Goal: Task Accomplishment & Management: Manage account settings

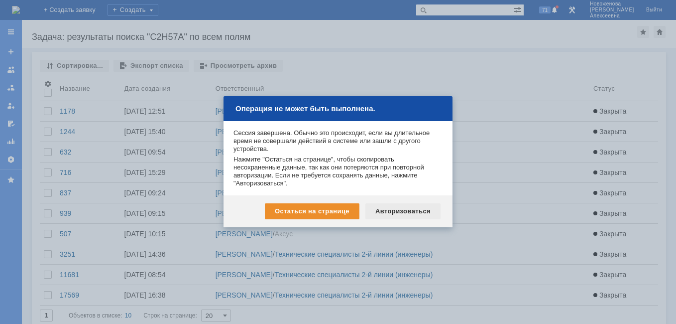
click at [415, 211] on div "Авторизоваться" at bounding box center [402, 211] width 75 height 16
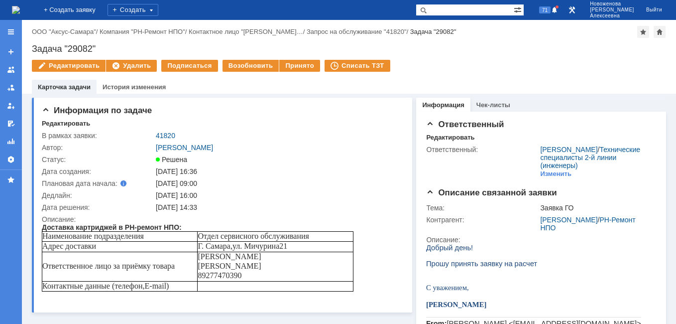
click at [20, 7] on img at bounding box center [16, 10] width 8 height 8
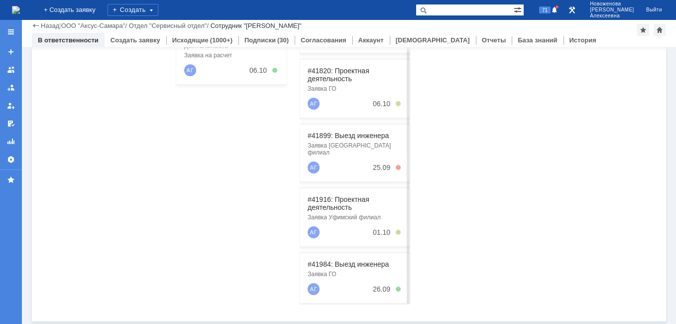
scroll to position [254, 0]
click at [346, 133] on link "#41899: Выезд инженера" at bounding box center [348, 134] width 81 height 8
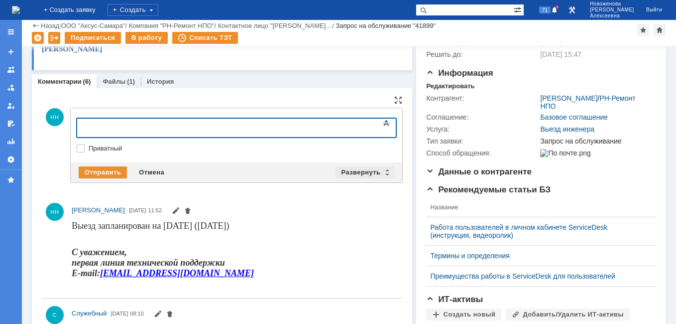
click at [384, 172] on div "Развернуть" at bounding box center [364, 172] width 59 height 12
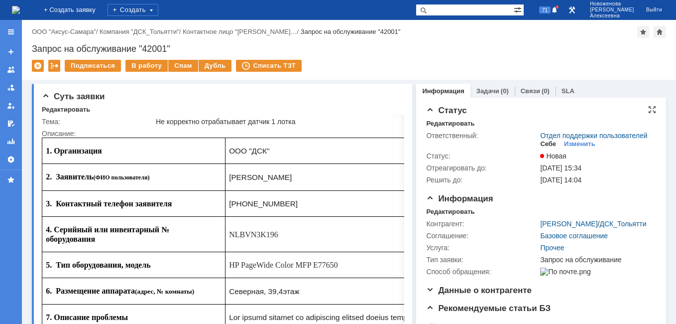
click at [540, 148] on div "Себе" at bounding box center [548, 144] width 16 height 8
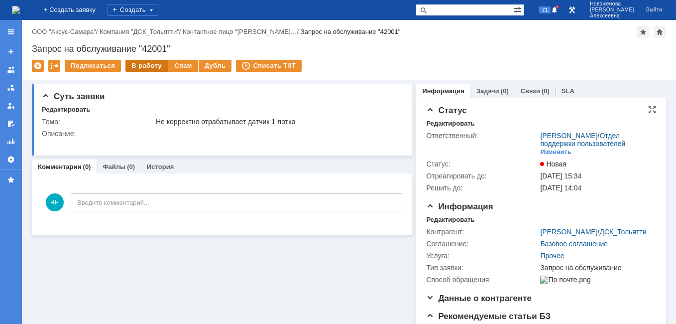
click at [145, 63] on div "В работу" at bounding box center [146, 66] width 42 height 12
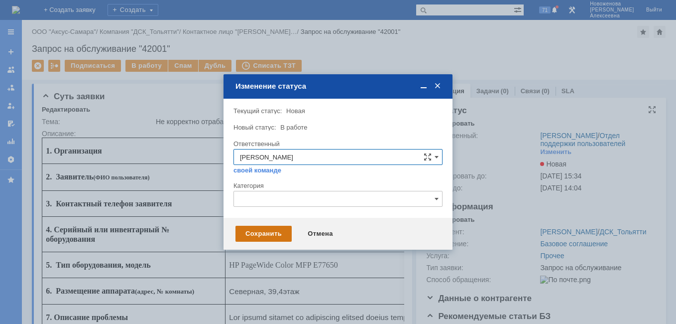
click at [271, 233] on div "Сохранить" at bounding box center [263, 233] width 56 height 16
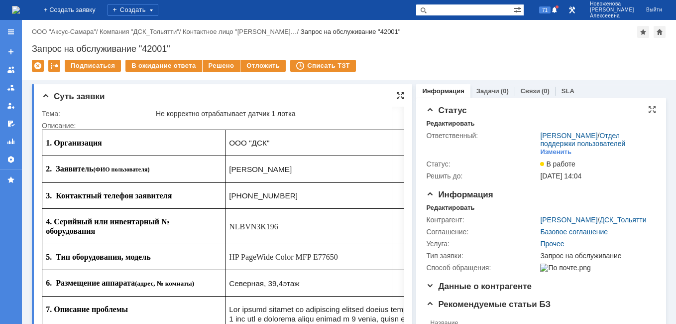
click at [398, 94] on div at bounding box center [400, 96] width 8 height 8
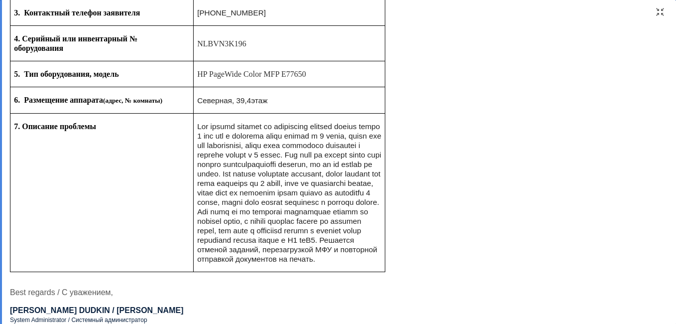
scroll to position [100, 0]
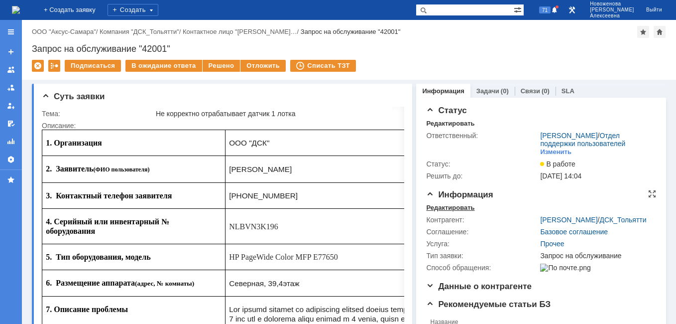
click at [434, 212] on div "Редактировать" at bounding box center [450, 208] width 48 height 8
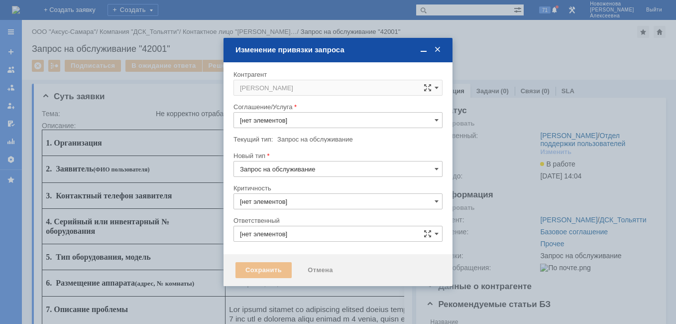
type input "3. Низкая"
type input "[не указано]"
type input "[PERSON_NAME]"
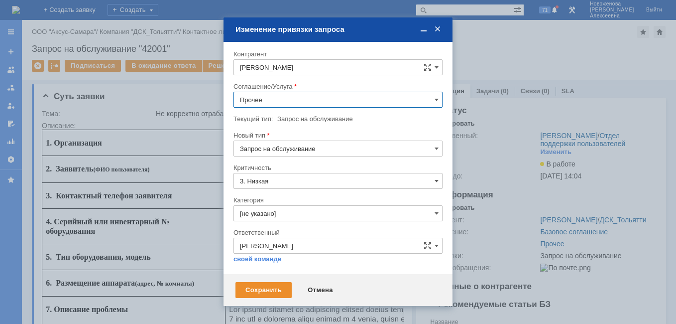
click at [422, 100] on input "Прочее" at bounding box center [337, 100] width 209 height 16
click at [299, 228] on span "ПТ_Диагностика" at bounding box center [338, 232] width 196 height 8
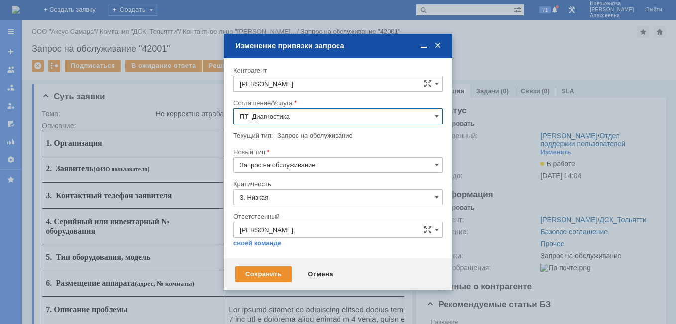
type input "ПТ_Диагностика"
click at [270, 279] on div "Сохранить" at bounding box center [263, 274] width 56 height 16
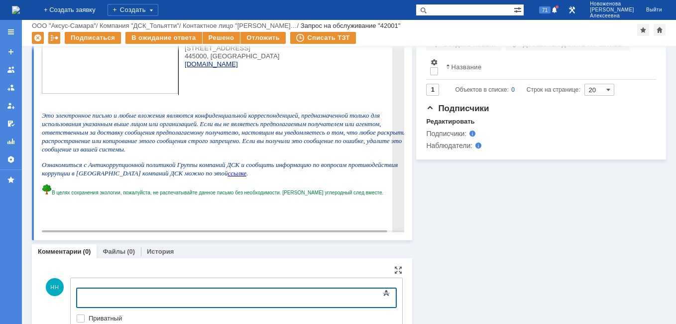
scroll to position [530, 0]
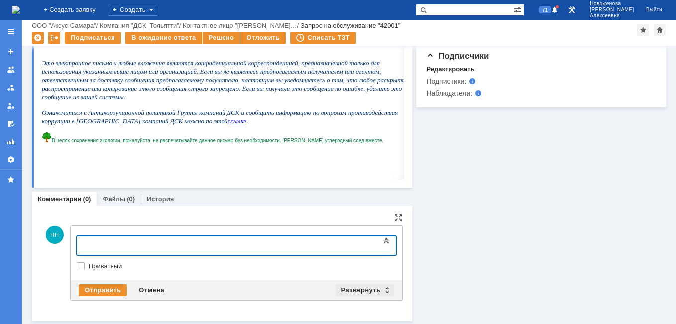
click at [382, 287] on div "Развернуть" at bounding box center [364, 290] width 59 height 12
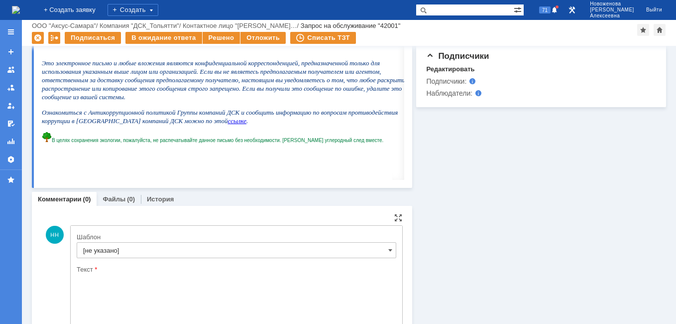
scroll to position [0, 0]
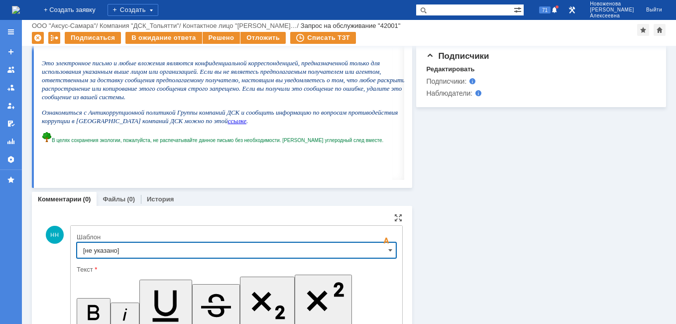
click at [381, 251] on input "[не указано]" at bounding box center [237, 250] width 320 height 16
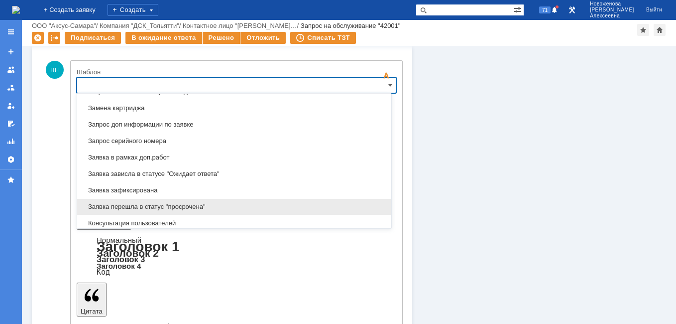
scroll to position [541, 0]
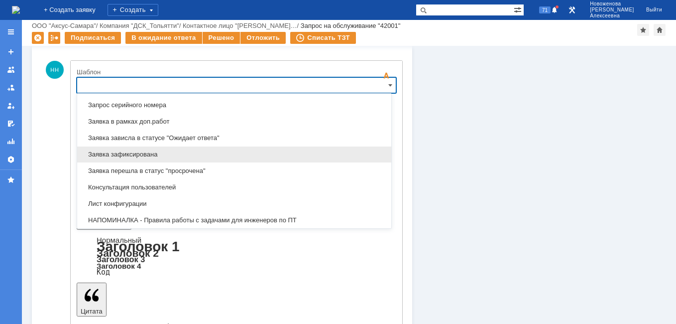
click at [140, 155] on span "Заявка зафиксирована" at bounding box center [234, 154] width 302 height 8
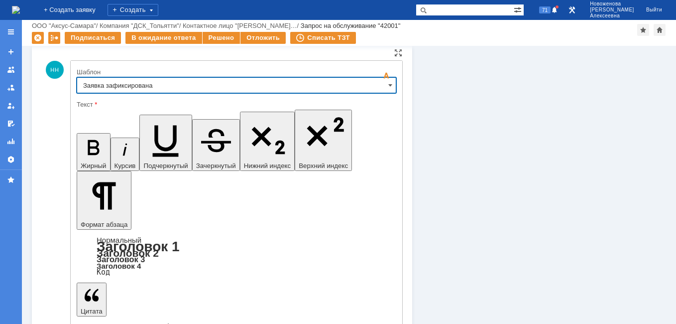
type input "Заявка зафиксирована"
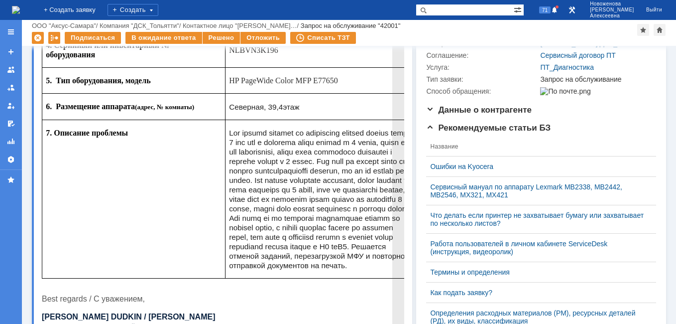
scroll to position [0, 0]
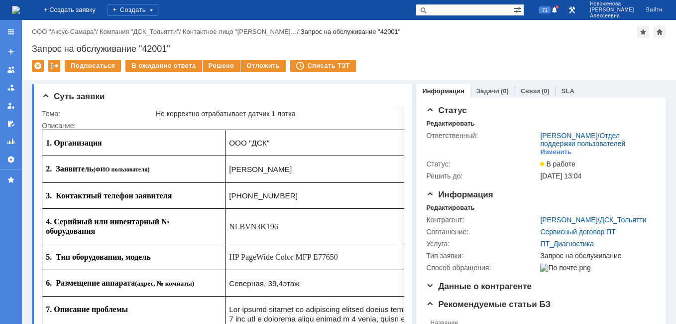
click at [20, 7] on img at bounding box center [16, 10] width 8 height 8
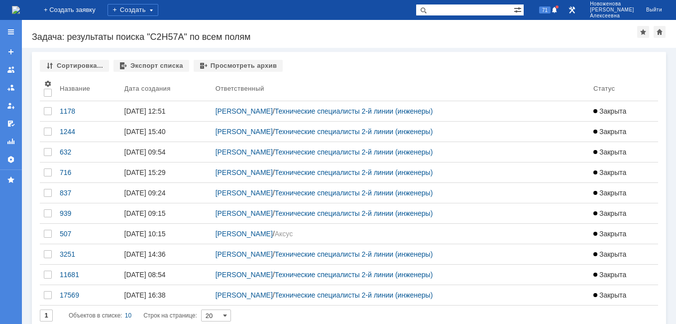
click at [20, 6] on img at bounding box center [16, 10] width 8 height 8
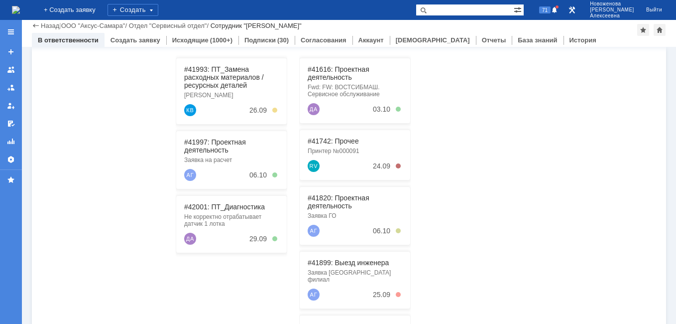
scroll to position [149, 0]
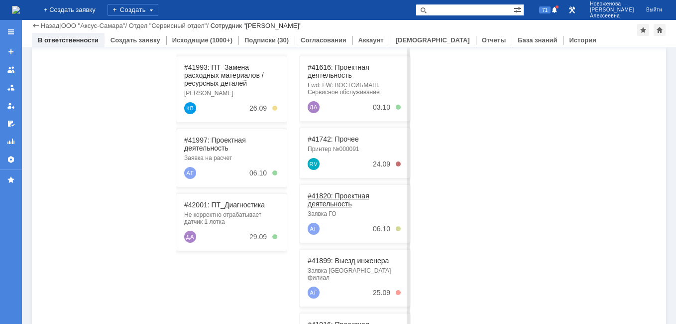
click at [332, 196] on link "#41820: Проектная деятельность" at bounding box center [339, 200] width 62 height 16
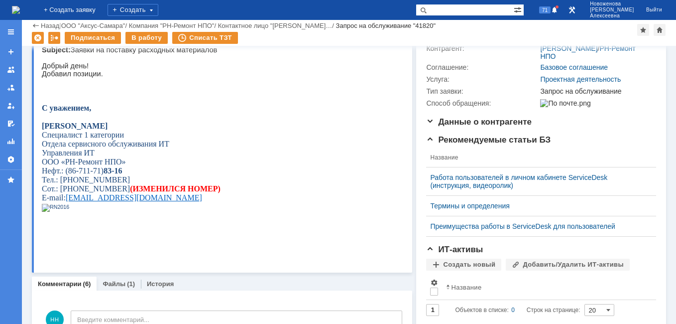
scroll to position [348, 0]
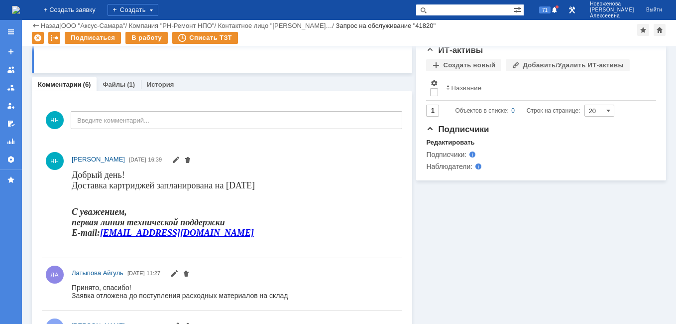
click at [20, 7] on img at bounding box center [16, 10] width 8 height 8
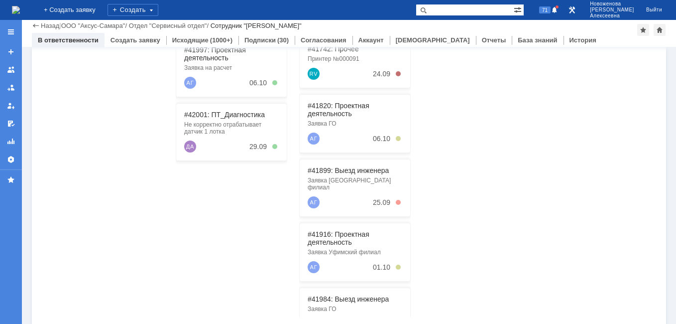
scroll to position [249, 0]
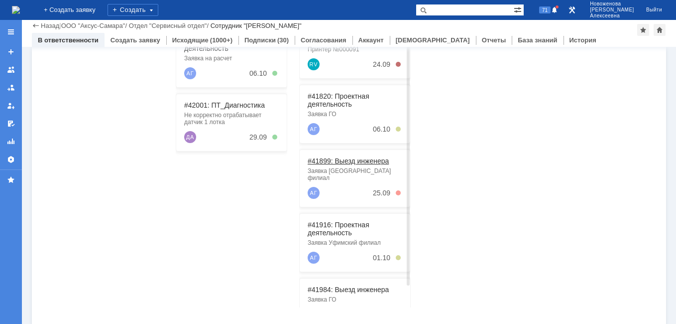
click at [345, 159] on link "#41899: Выезд инженера" at bounding box center [348, 161] width 81 height 8
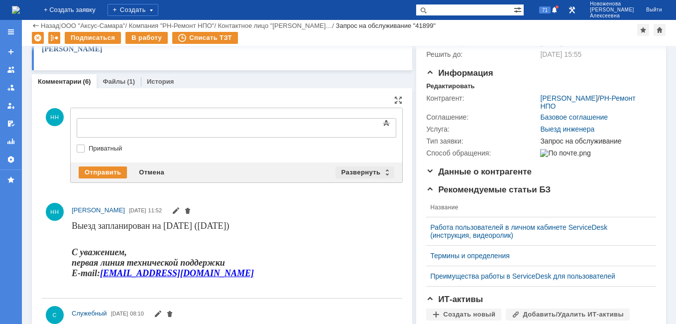
click at [383, 171] on div "Развернуть" at bounding box center [364, 172] width 59 height 12
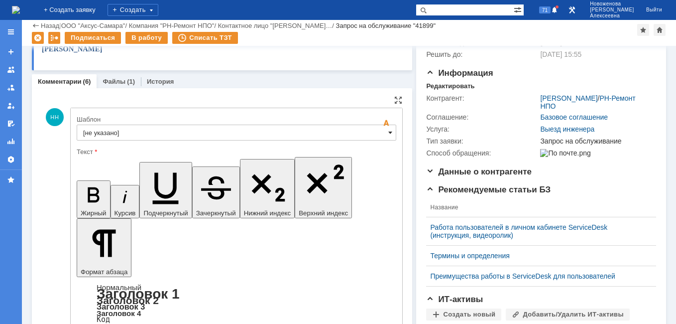
click at [388, 132] on span at bounding box center [390, 132] width 4 height 8
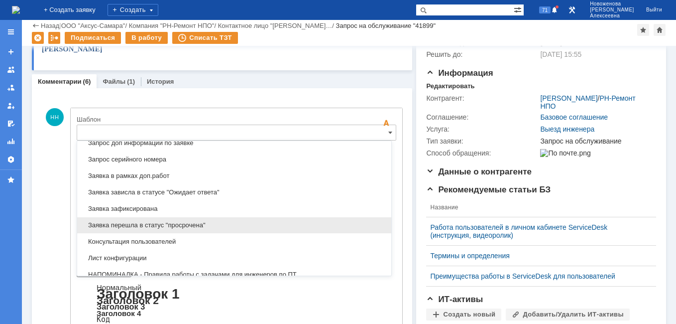
scroll to position [541, 0]
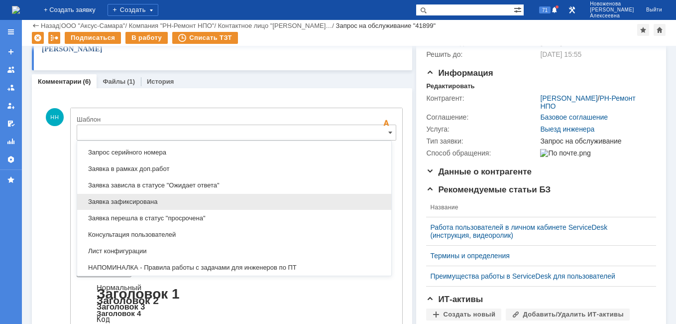
click at [154, 200] on span "Заявка зафиксирована" at bounding box center [234, 202] width 302 height 8
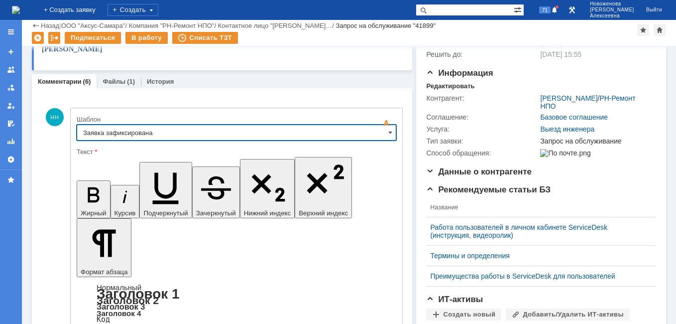
type input "Заявка зафиксирована"
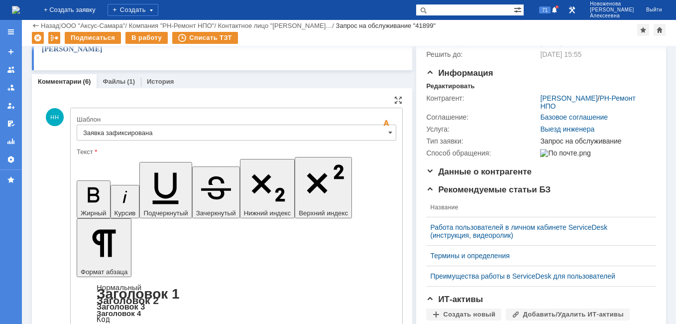
drag, startPoint x: 307, startPoint y: 2447, endPoint x: 235, endPoint y: 2449, distance: 71.7
drag, startPoint x: 306, startPoint y: 2445, endPoint x: 93, endPoint y: 2445, distance: 212.5
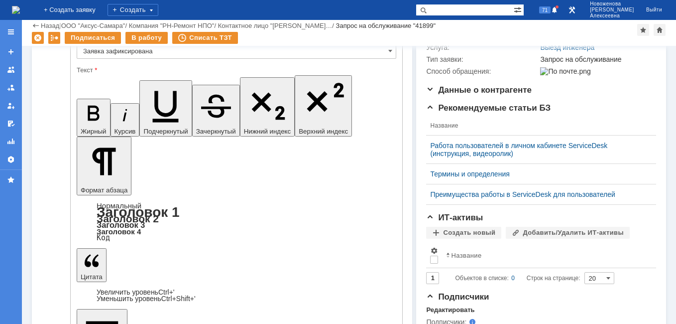
scroll to position [249, 0]
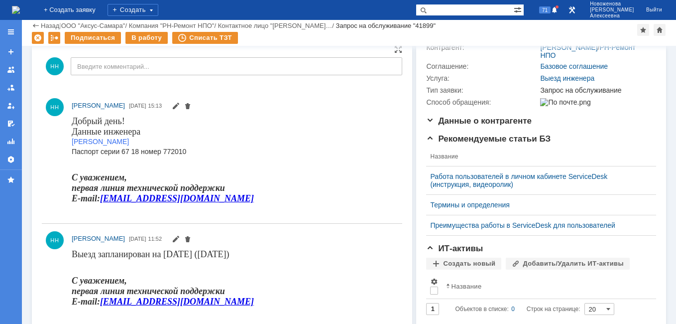
scroll to position [149, 0]
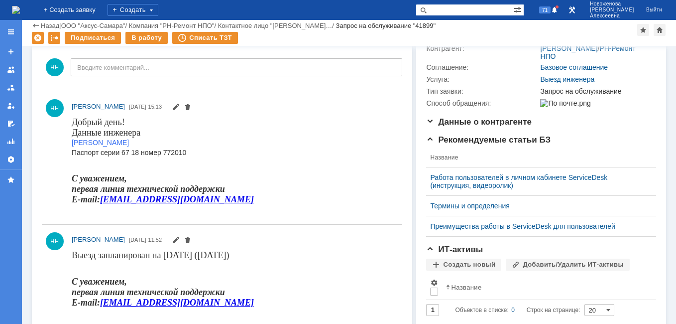
click at [20, 9] on img at bounding box center [16, 10] width 8 height 8
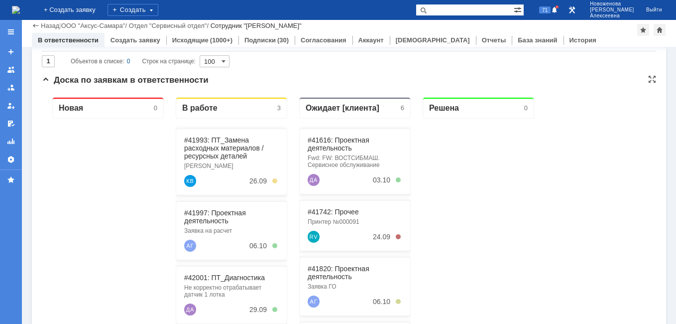
scroll to position [149, 0]
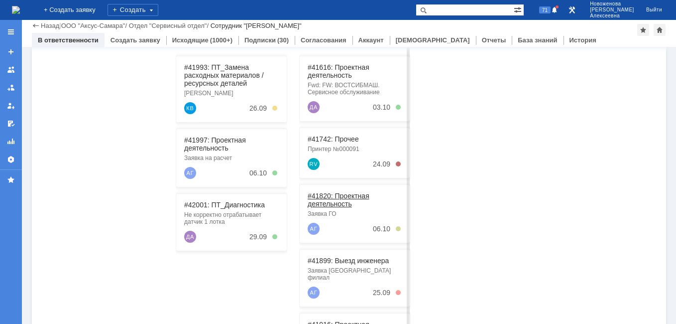
click at [339, 198] on link "#41820: Проектная деятельность" at bounding box center [339, 200] width 62 height 16
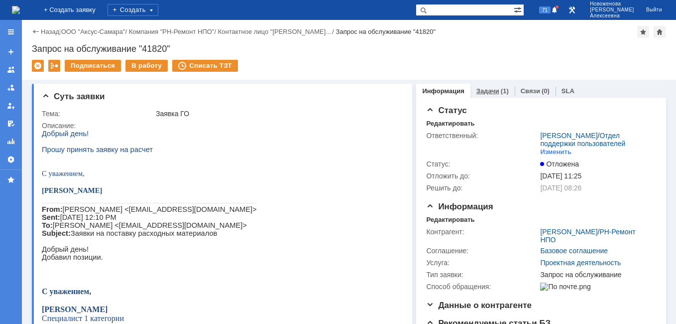
click at [485, 92] on link "Задачи" at bounding box center [487, 90] width 23 height 7
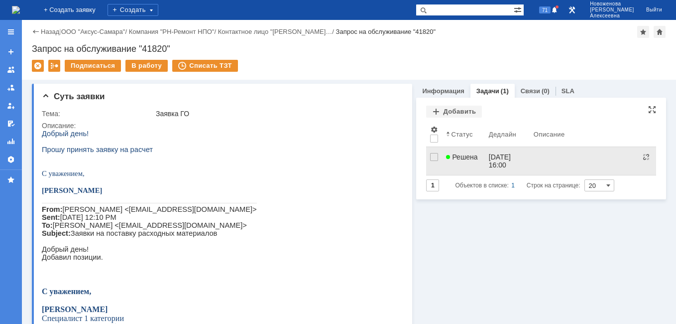
click at [495, 158] on div "25.09.2025 16:00" at bounding box center [501, 161] width 24 height 16
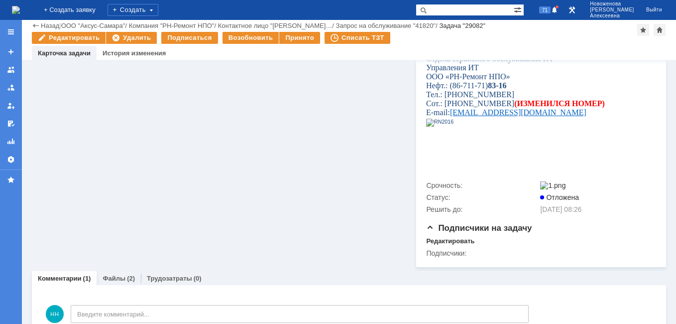
scroll to position [423, 0]
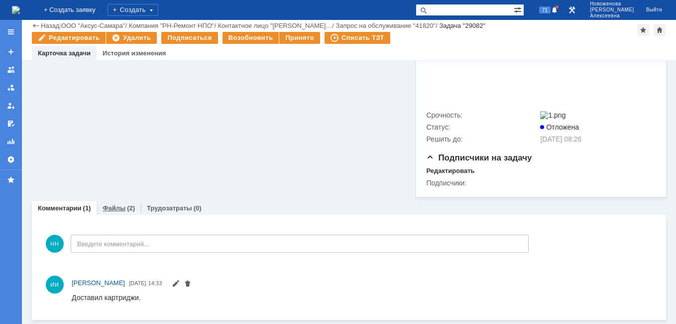
click at [110, 211] on link "Файлы" at bounding box center [114, 207] width 23 height 7
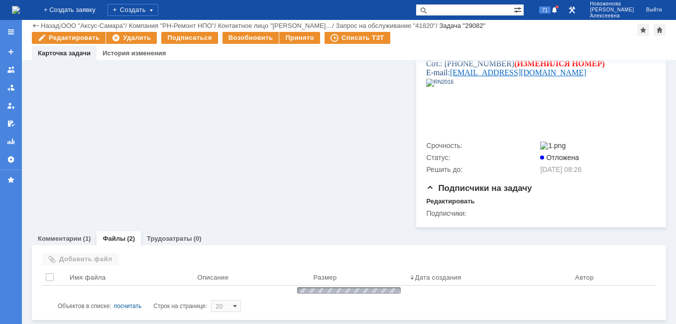
scroll to position [423, 0]
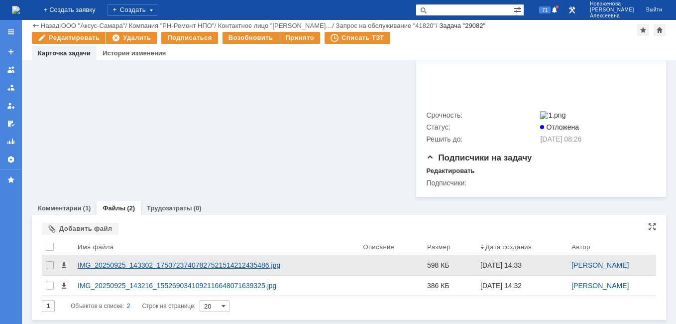
click at [142, 264] on div "IMG_20250925_143302_17507237407827521514212435486.jpg" at bounding box center [216, 265] width 277 height 8
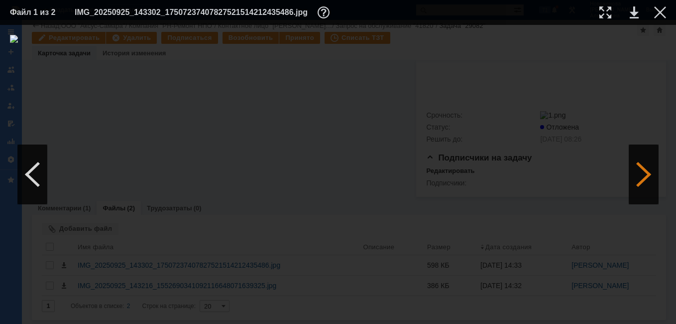
click at [644, 180] on div at bounding box center [644, 174] width 30 height 60
click at [634, 12] on link at bounding box center [634, 12] width 9 height 12
click at [30, 177] on div at bounding box center [32, 174] width 30 height 60
click at [632, 12] on link at bounding box center [634, 12] width 9 height 12
click at [661, 8] on div at bounding box center [660, 12] width 12 height 12
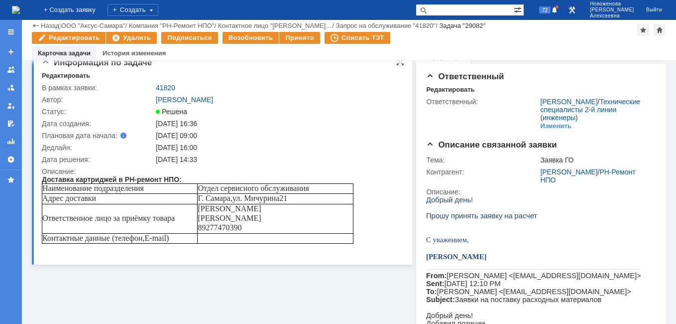
scroll to position [0, 0]
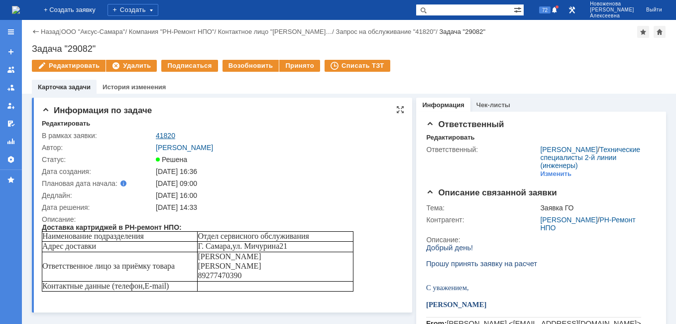
click at [164, 135] on link "41820" at bounding box center [165, 135] width 19 height 8
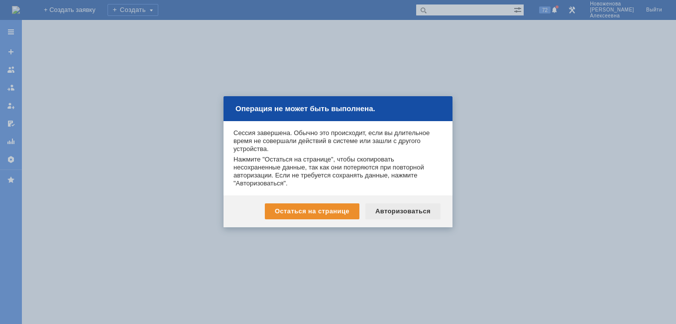
click at [392, 211] on div "Авторизоваться" at bounding box center [402, 211] width 75 height 16
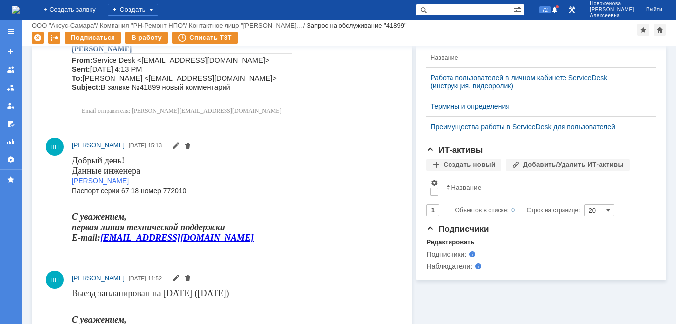
scroll to position [348, 0]
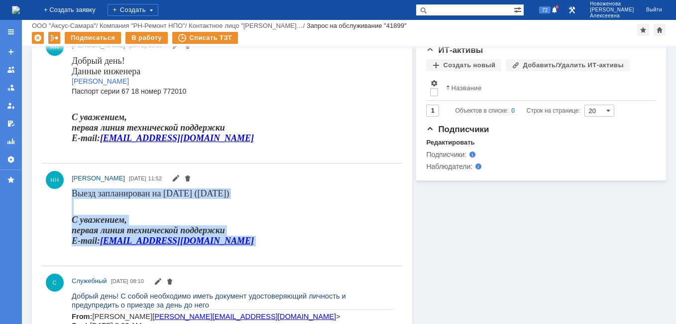
drag, startPoint x: 176, startPoint y: 242, endPoint x: 67, endPoint y: 189, distance: 122.0
click at [72, 189] on html "Выезд запланирован на 26 сентября (пятница) С уважением, первая линия техническ…" at bounding box center [233, 221] width 322 height 66
drag, startPoint x: 67, startPoint y: 189, endPoint x: 116, endPoint y: 195, distance: 50.1
copy body "Выезд запланирован на 26 сентября (пятница) С уважением, первая линия техническ…"
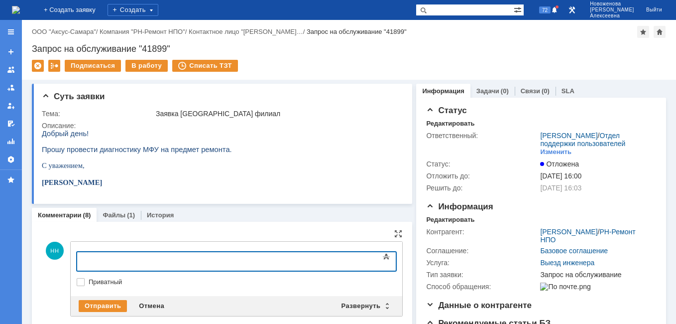
scroll to position [100, 0]
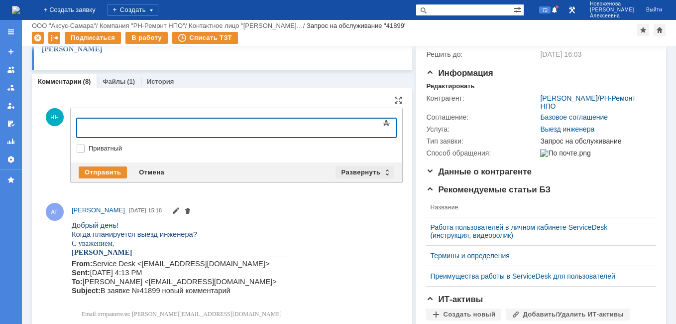
click at [381, 170] on div "Развернуть" at bounding box center [364, 172] width 59 height 12
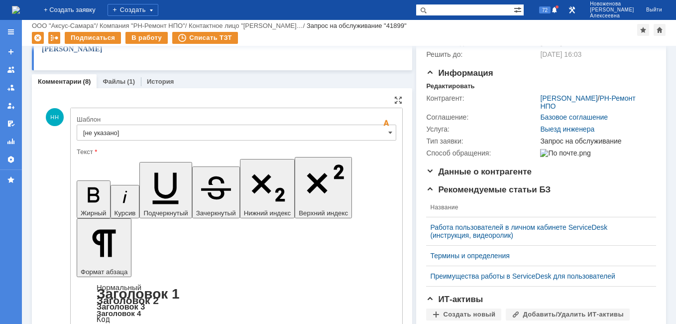
scroll to position [0, 0]
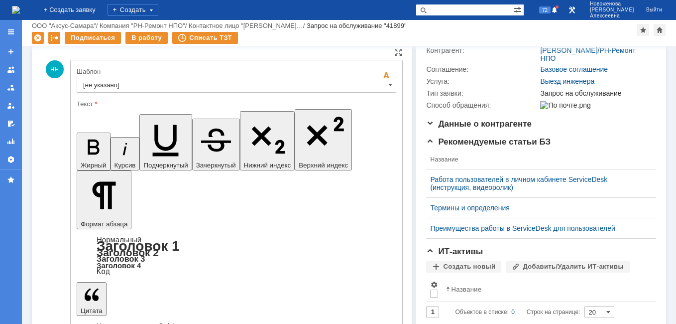
scroll to position [199, 0]
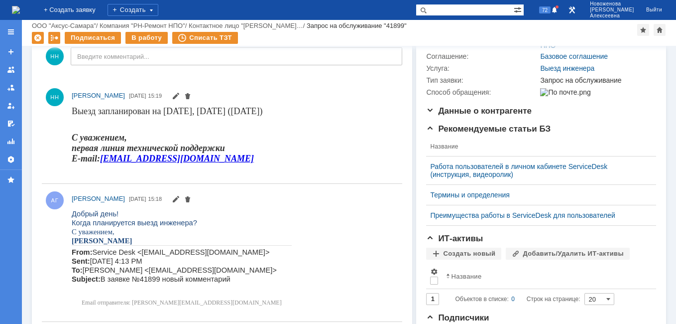
scroll to position [0, 0]
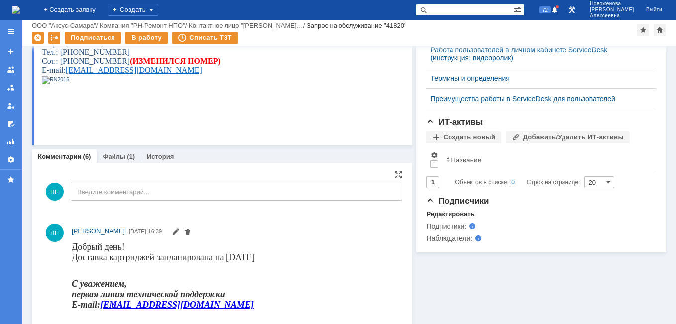
scroll to position [348, 0]
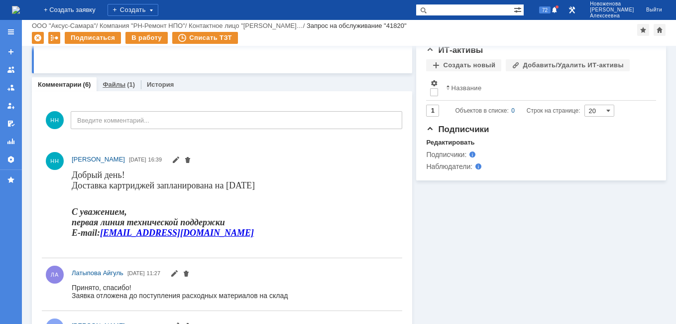
click at [114, 85] on link "Файлы" at bounding box center [114, 84] width 23 height 7
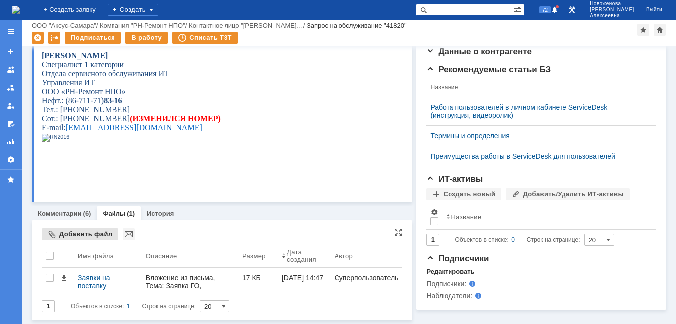
click at [74, 229] on div "Добавить файл" at bounding box center [80, 234] width 77 height 12
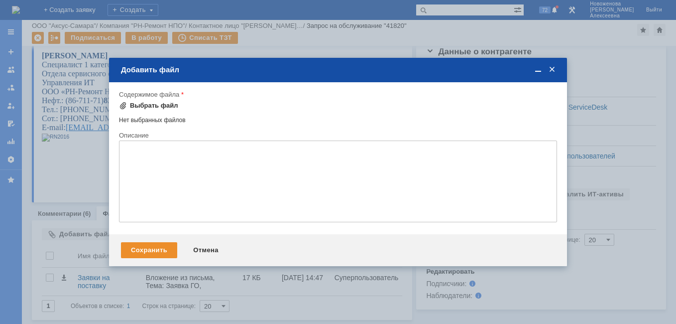
click at [151, 107] on div "Выбрать файл" at bounding box center [154, 106] width 48 height 8
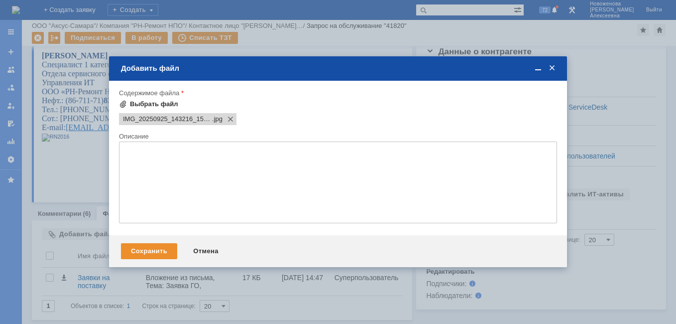
scroll to position [0, 0]
click at [141, 104] on div "Выбрать файл" at bounding box center [154, 104] width 48 height 8
click at [145, 245] on div "Сохранить" at bounding box center [149, 251] width 56 height 16
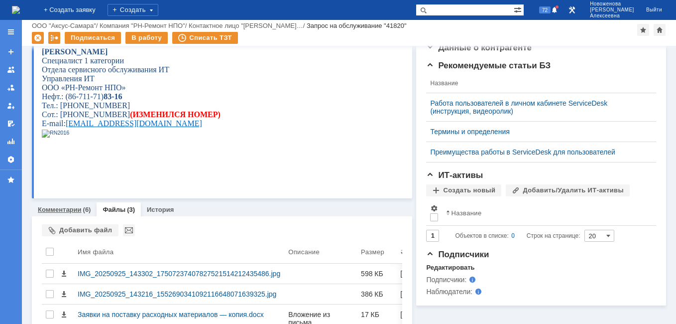
click at [55, 213] on link "Комментарии" at bounding box center [60, 209] width 44 height 7
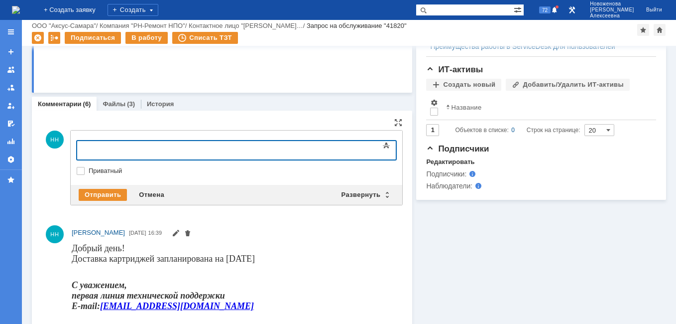
scroll to position [373, 0]
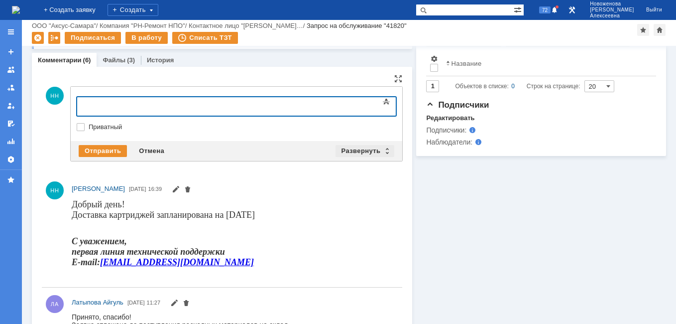
click at [382, 151] on div "Развернуть" at bounding box center [364, 151] width 59 height 12
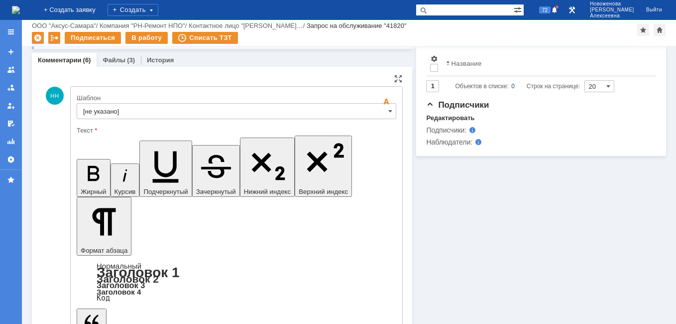
scroll to position [0, 0]
click at [368, 108] on input "[не указано]" at bounding box center [237, 111] width 320 height 16
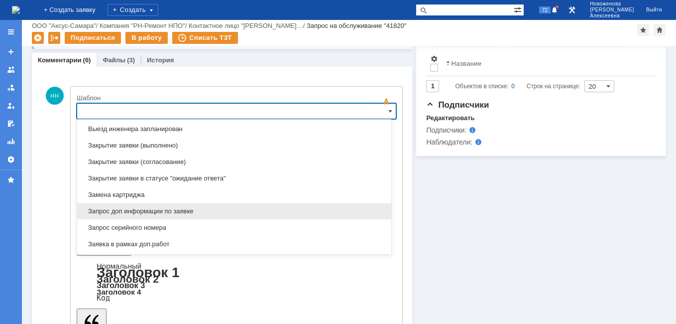
scroll to position [491, 0]
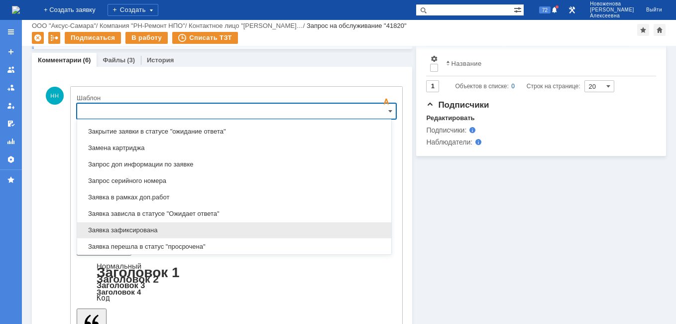
click at [135, 228] on span "Заявка зафиксирована" at bounding box center [234, 230] width 302 height 8
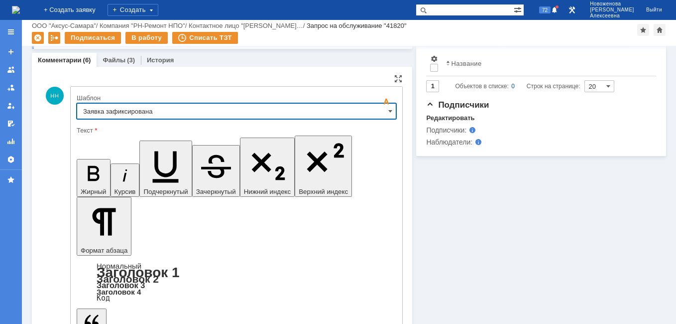
type input "Заявка зафиксирована"
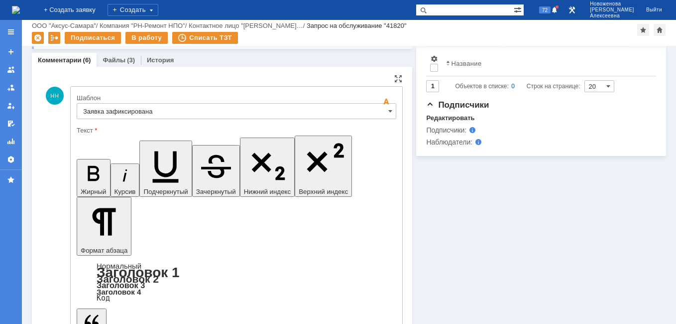
drag, startPoint x: 307, startPoint y: 2423, endPoint x: 101, endPoint y: 2416, distance: 206.2
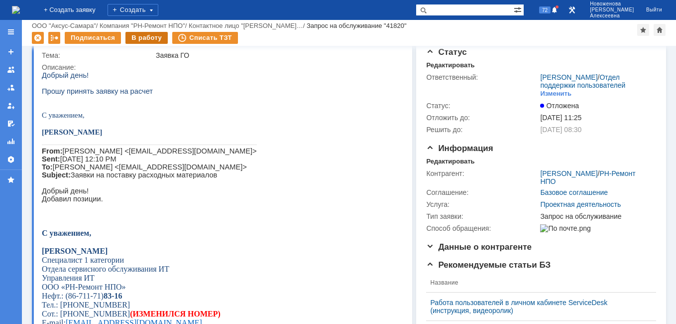
scroll to position [0, 0]
click at [145, 36] on div "В работу" at bounding box center [146, 38] width 42 height 12
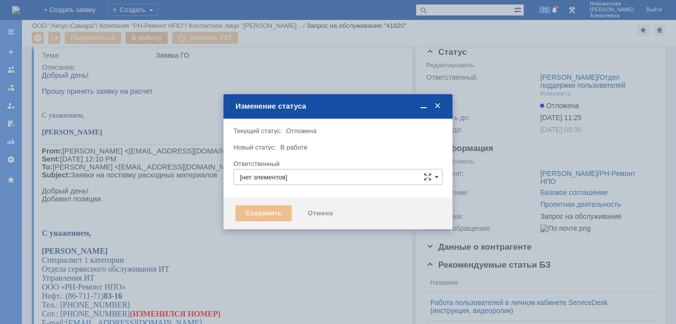
type input "[PERSON_NAME]"
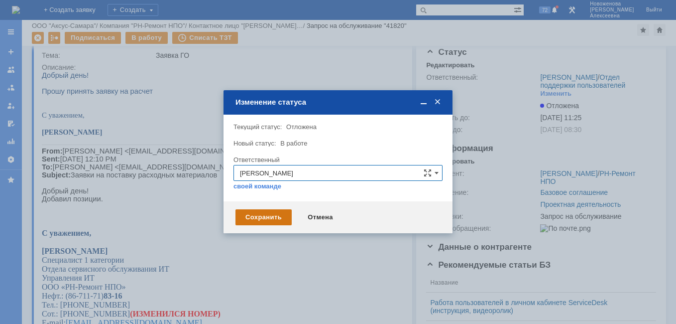
click at [268, 216] on div "Сохранить" at bounding box center [263, 217] width 56 height 16
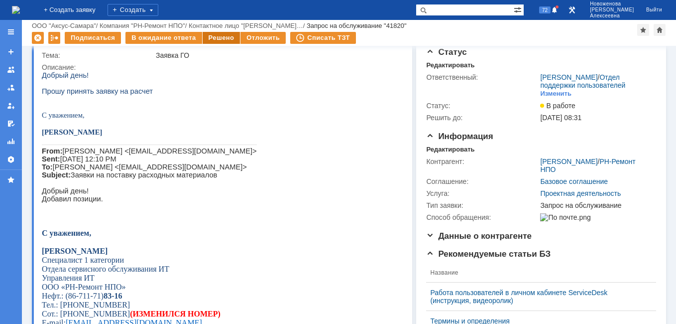
click at [217, 38] on div "Решено" at bounding box center [222, 38] width 38 height 12
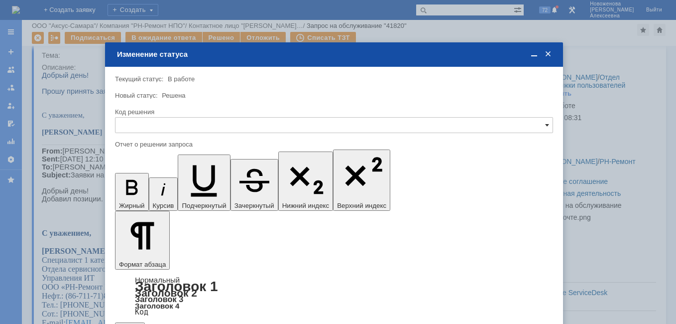
click at [547, 124] on span at bounding box center [547, 125] width 4 height 8
click at [148, 189] on span "Решено" at bounding box center [333, 193] width 425 height 8
type input "Решено"
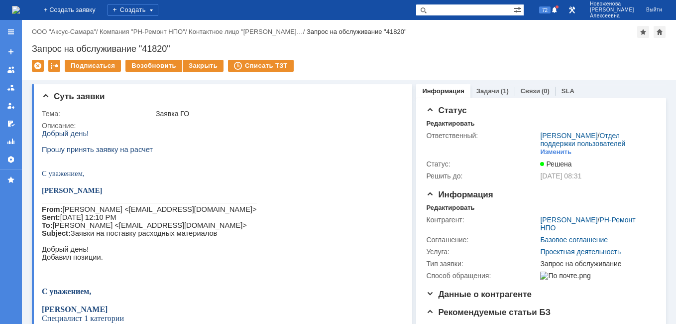
click at [20, 9] on img at bounding box center [16, 10] width 8 height 8
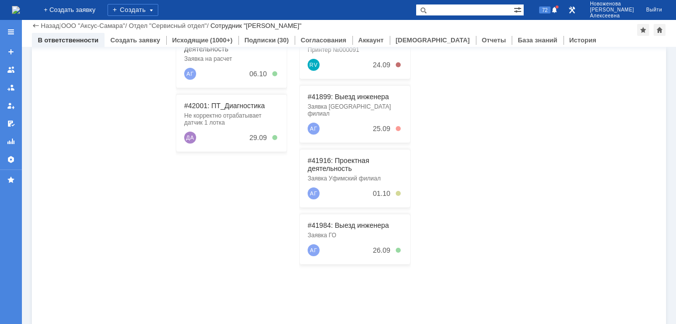
scroll to position [249, 0]
click at [335, 221] on div "#41984: Выезд инженера Заявка ГО АГ 26.09" at bounding box center [354, 238] width 111 height 51
click at [335, 220] on link "#41984: Выезд инженера" at bounding box center [348, 224] width 81 height 8
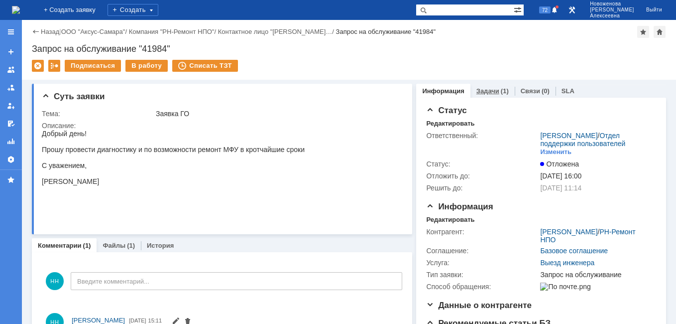
click at [485, 89] on link "Задачи" at bounding box center [487, 90] width 23 height 7
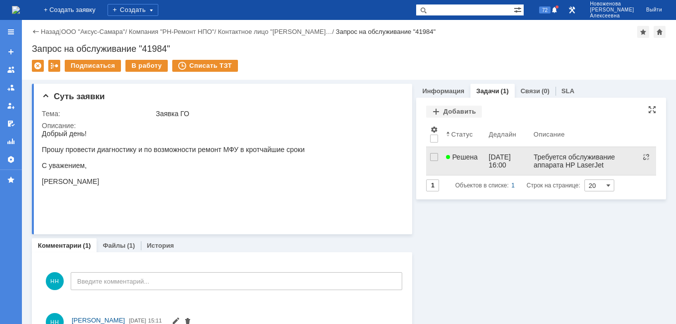
click at [469, 162] on link "Решена" at bounding box center [463, 161] width 42 height 28
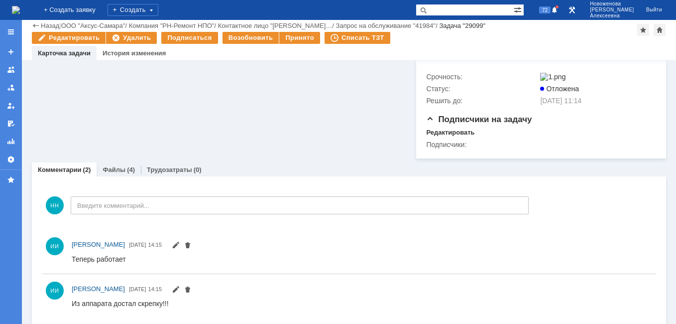
scroll to position [254, 0]
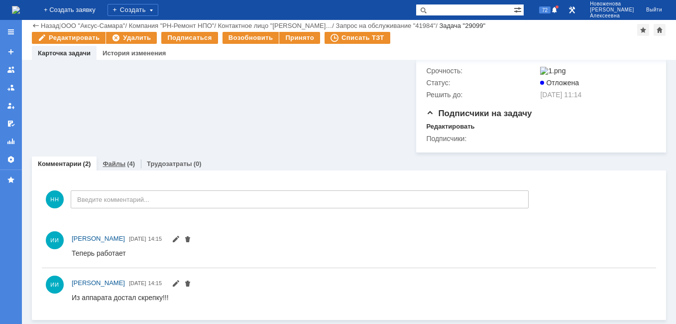
click at [111, 164] on link "Файлы" at bounding box center [114, 163] width 23 height 7
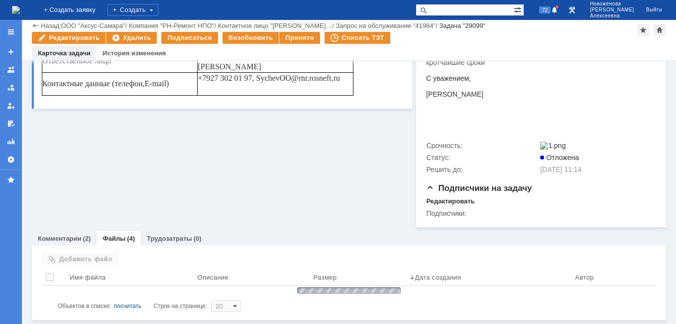
scroll to position [250, 0]
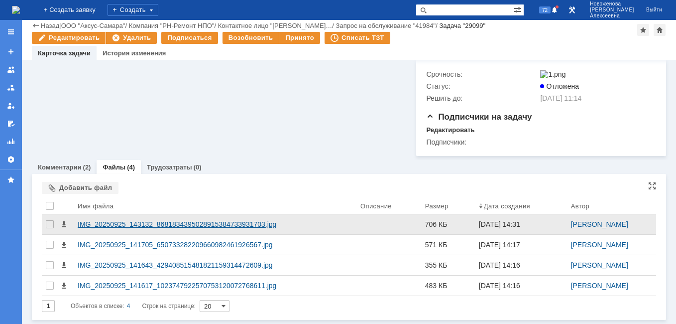
click at [151, 219] on div "IMG_20250925_143132_8681834395028915384733931703.jpg" at bounding box center [215, 224] width 283 height 20
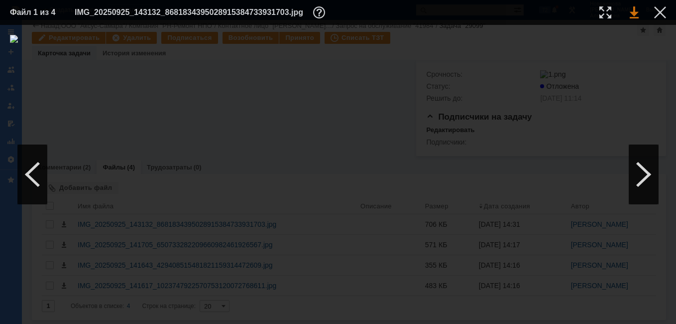
click at [634, 10] on link at bounding box center [634, 12] width 9 height 12
click at [651, 80] on div at bounding box center [338, 174] width 656 height 279
click at [631, 13] on link at bounding box center [634, 12] width 9 height 12
click at [664, 6] on div at bounding box center [660, 12] width 12 height 12
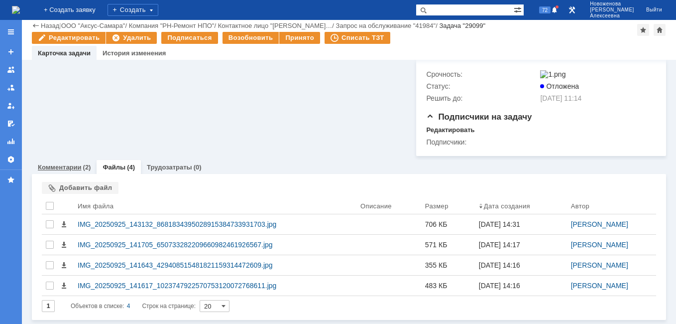
click at [60, 167] on link "Комментарии" at bounding box center [60, 166] width 44 height 7
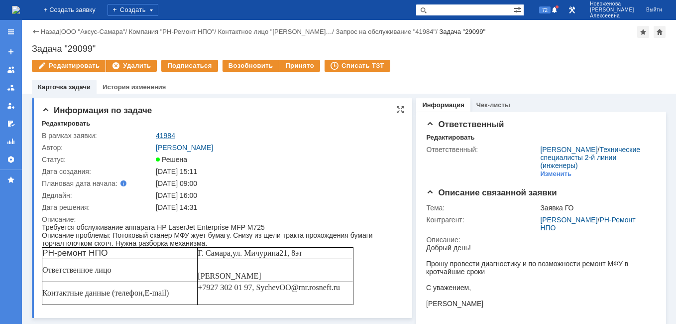
click at [169, 133] on link "41984" at bounding box center [165, 135] width 19 height 8
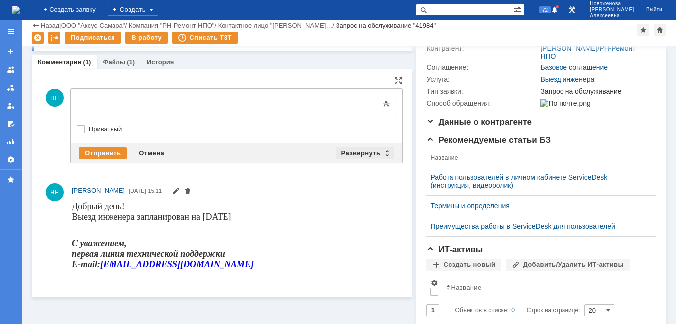
click at [383, 151] on div "Развернуть" at bounding box center [364, 153] width 59 height 12
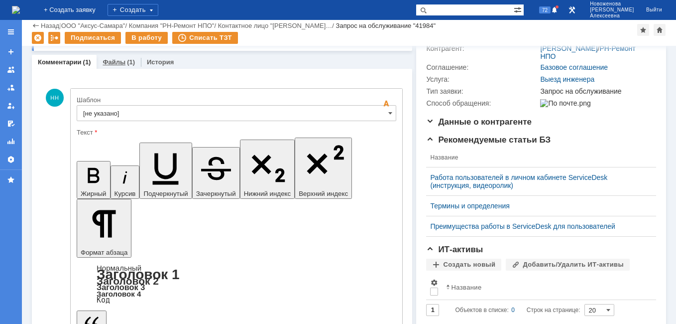
click at [114, 58] on div "Файлы (1)" at bounding box center [119, 62] width 44 height 14
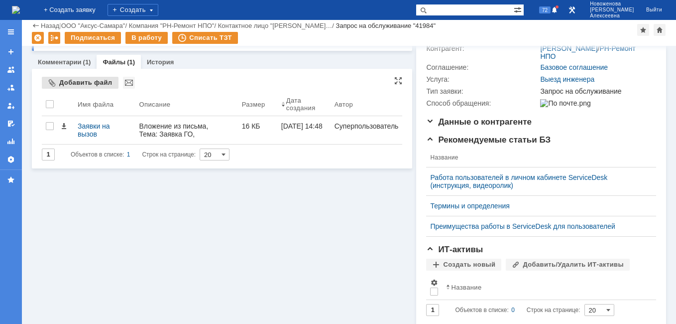
click at [76, 80] on div "Добавить файл" at bounding box center [80, 83] width 77 height 12
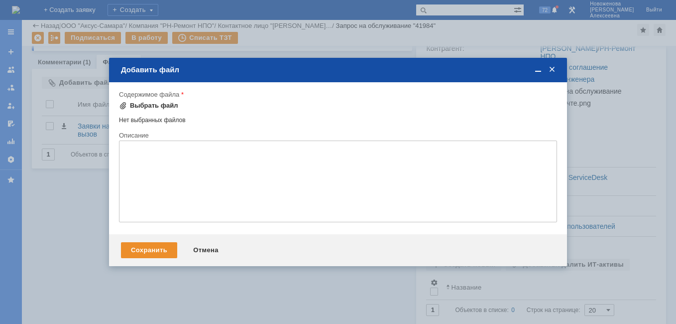
click at [146, 105] on div "Выбрать файл" at bounding box center [154, 106] width 48 height 8
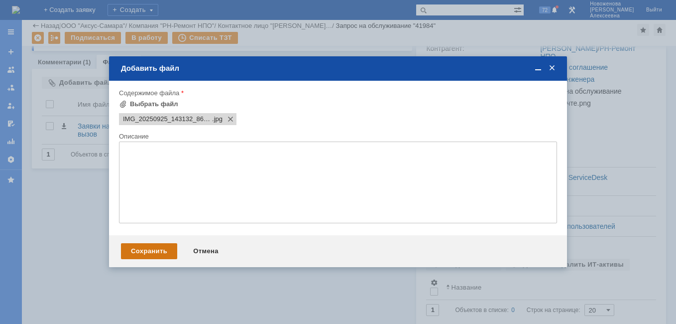
click at [146, 248] on div "Сохранить" at bounding box center [149, 251] width 56 height 16
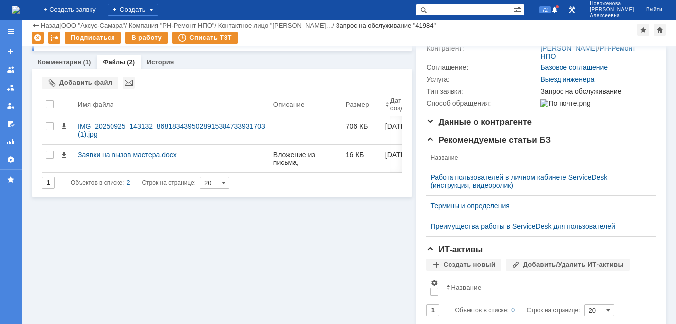
click at [68, 67] on div "Комментарии (1)" at bounding box center [64, 62] width 65 height 14
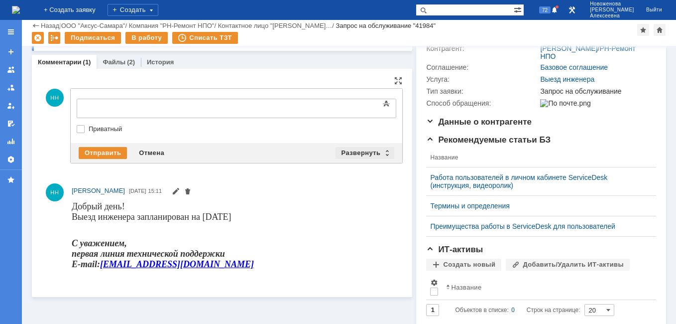
click at [380, 147] on div "Развернуть" at bounding box center [364, 153] width 59 height 12
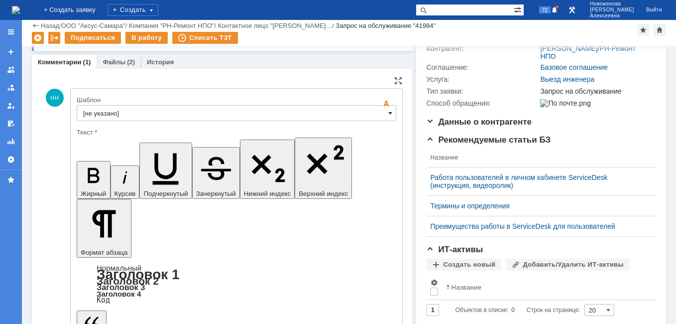
click at [388, 116] on span at bounding box center [390, 113] width 4 height 8
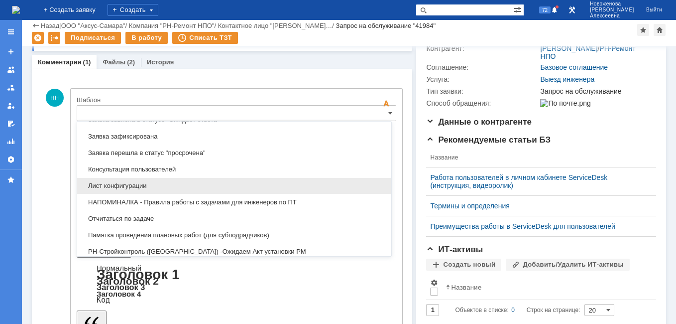
scroll to position [591, 0]
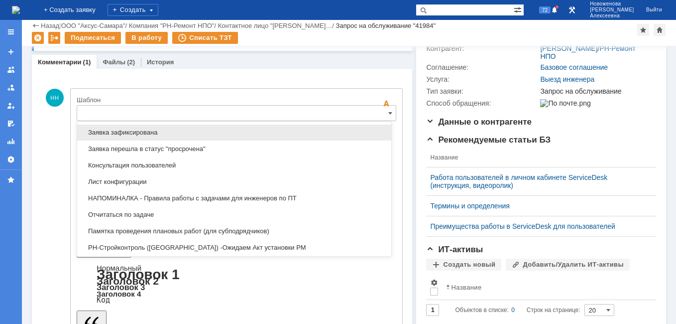
click at [126, 135] on span "Заявка зафиксирована" at bounding box center [234, 132] width 302 height 8
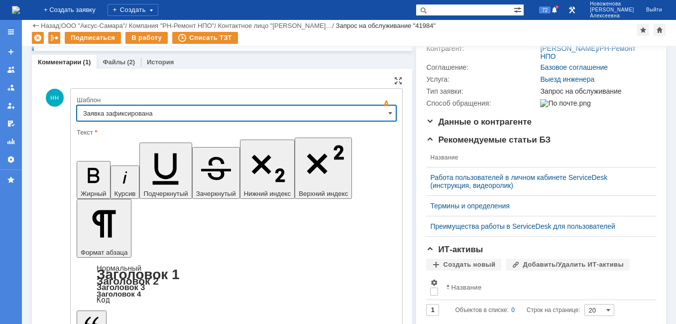
type input "Заявка зафиксирована"
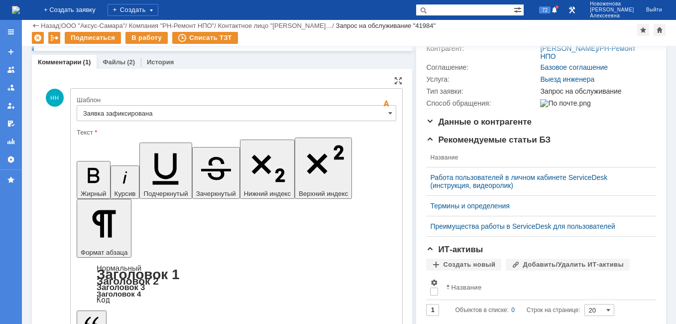
drag, startPoint x: 306, startPoint y: 2425, endPoint x: 95, endPoint y: 2426, distance: 211.0
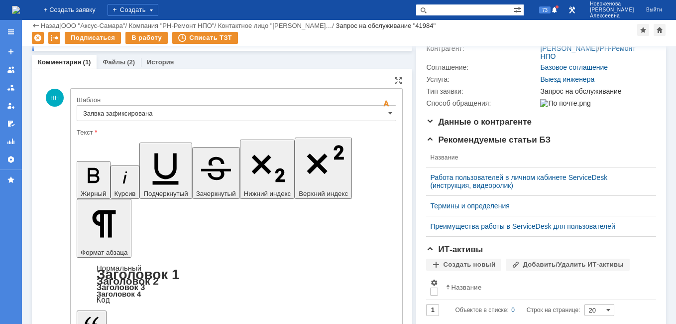
scroll to position [199, 0]
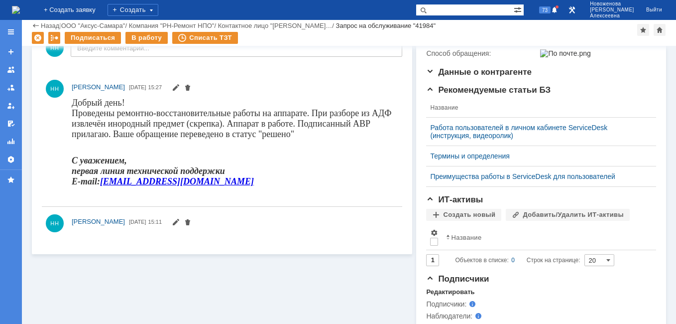
scroll to position [0, 0]
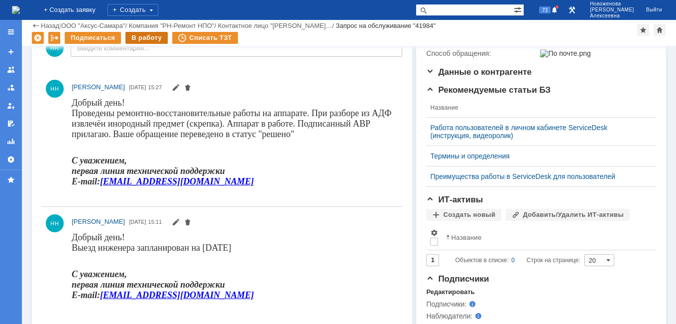
click at [141, 37] on div "В работу" at bounding box center [146, 38] width 42 height 12
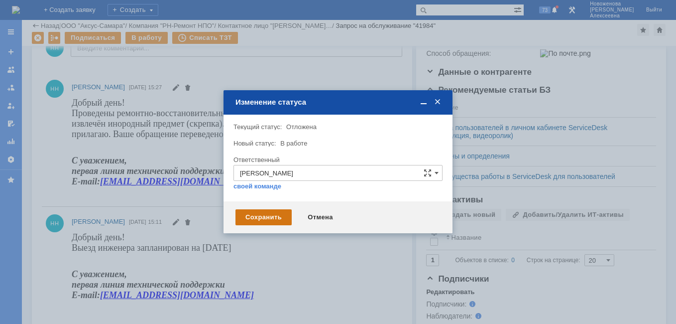
click at [265, 219] on div "Сохранить" at bounding box center [263, 217] width 56 height 16
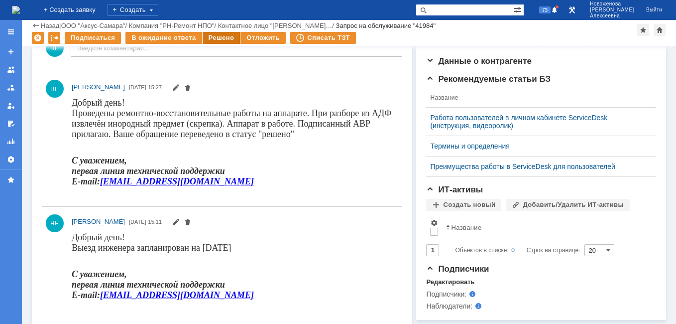
click at [214, 33] on div "Решено" at bounding box center [222, 38] width 38 height 12
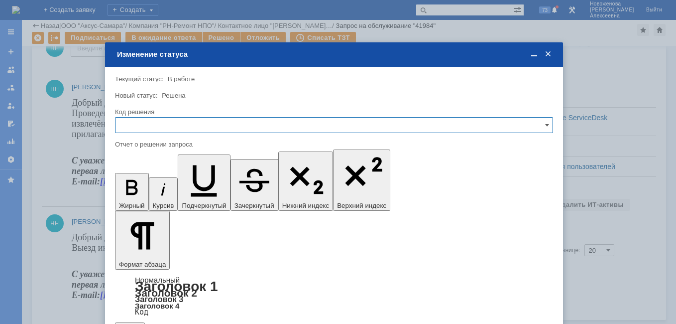
click at [537, 121] on input "text" at bounding box center [334, 125] width 438 height 16
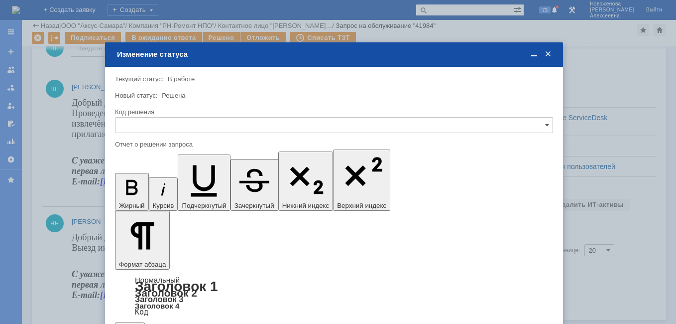
drag, startPoint x: 156, startPoint y: 190, endPoint x: 132, endPoint y: 242, distance: 57.9
click at [154, 191] on span "Решено" at bounding box center [333, 193] width 425 height 8
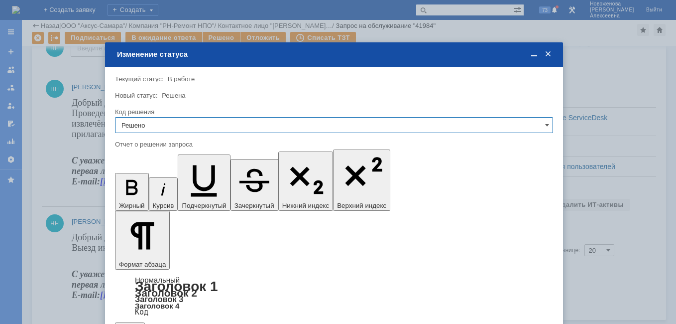
type input "Решено"
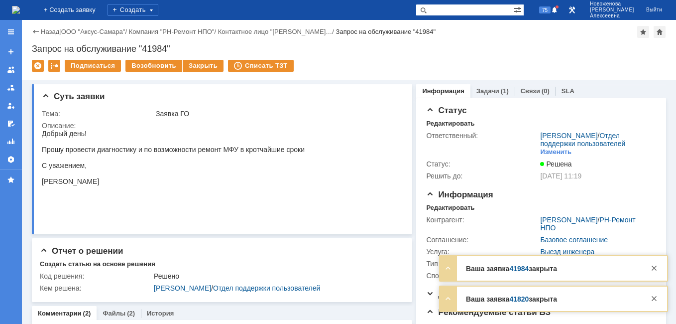
drag, startPoint x: 653, startPoint y: 268, endPoint x: 655, endPoint y: 281, distance: 12.7
click at [653, 268] on div at bounding box center [654, 268] width 12 height 12
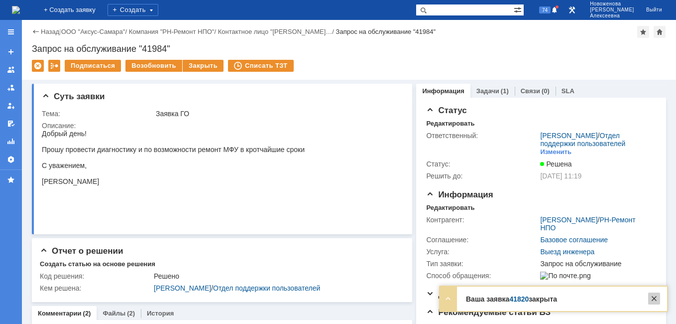
click at [655, 297] on div at bounding box center [654, 298] width 12 height 12
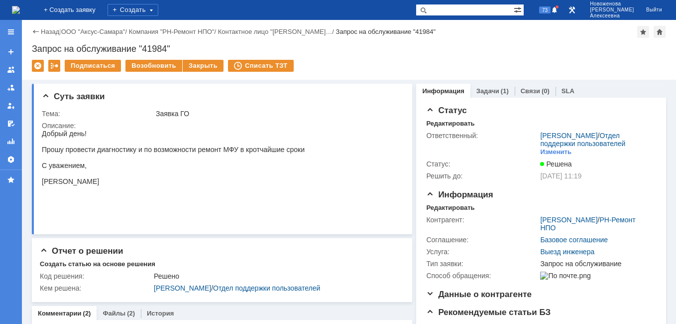
click at [20, 6] on img at bounding box center [16, 10] width 8 height 8
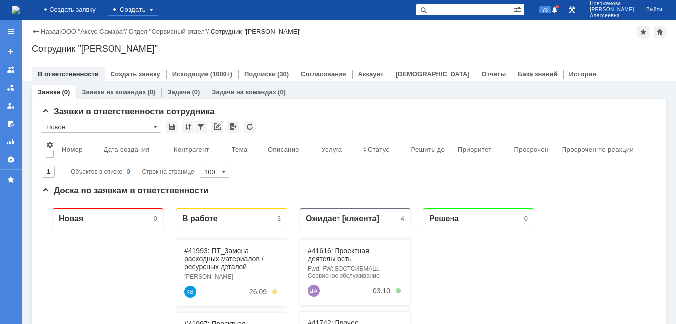
click at [477, 8] on input "text" at bounding box center [465, 10] width 98 height 12
paste input "41820"
type input "41820"
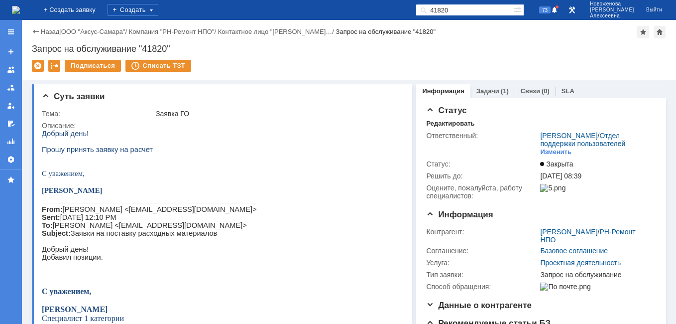
click at [484, 89] on link "Задачи" at bounding box center [487, 90] width 23 height 7
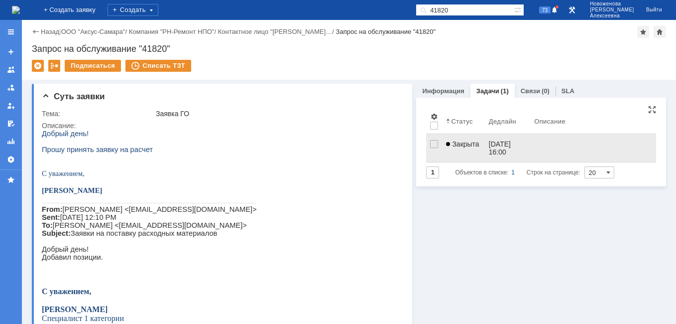
click at [470, 146] on span "Закрыта" at bounding box center [462, 144] width 33 height 8
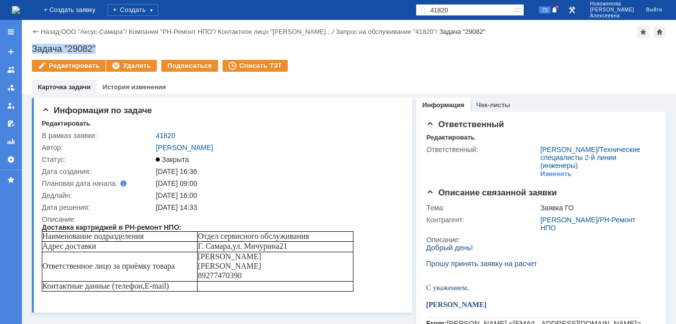
drag, startPoint x: 105, startPoint y: 44, endPoint x: 34, endPoint y: 51, distance: 70.5
click at [34, 51] on div "Задача "29082"" at bounding box center [349, 49] width 634 height 10
copy div "Задача "29082""
click at [20, 9] on img at bounding box center [16, 10] width 8 height 8
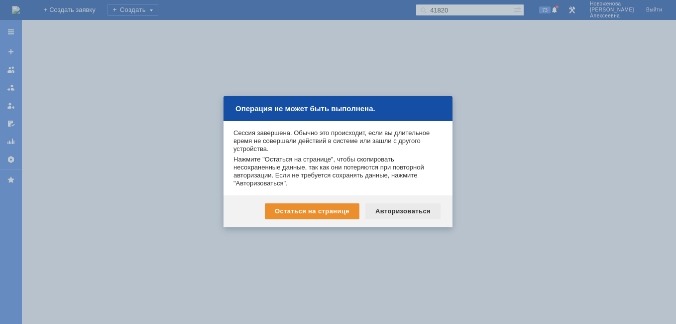
click at [394, 213] on div "Авторизоваться" at bounding box center [402, 211] width 75 height 16
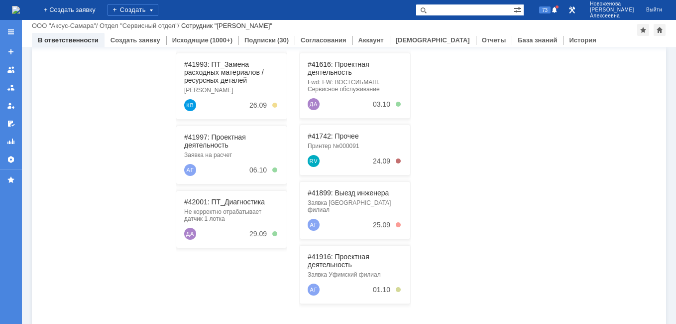
scroll to position [100, 0]
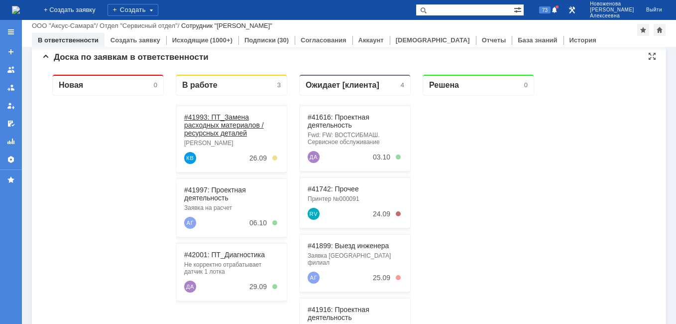
click at [208, 123] on link "#41993: ПТ_Замена расходных материалов / ресурсных деталей" at bounding box center [224, 125] width 80 height 24
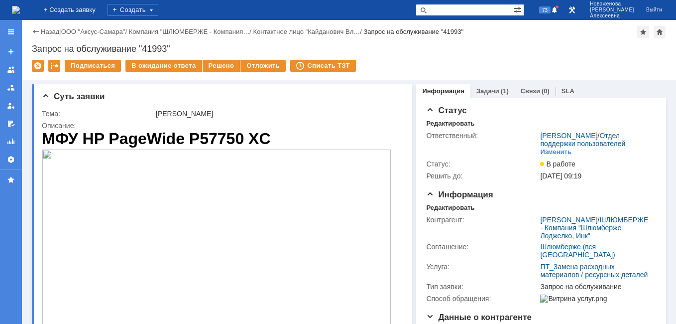
click at [486, 88] on link "Задачи" at bounding box center [487, 90] width 23 height 7
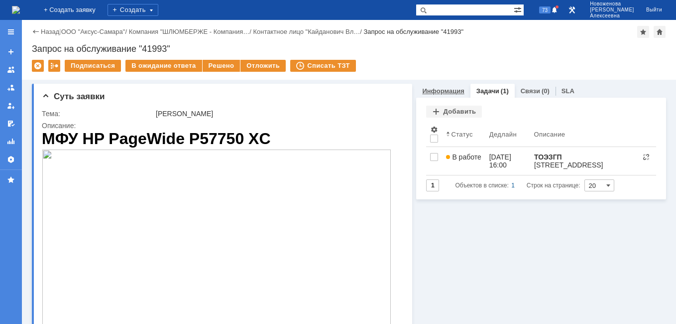
click at [435, 95] on div "Информация" at bounding box center [443, 91] width 54 height 14
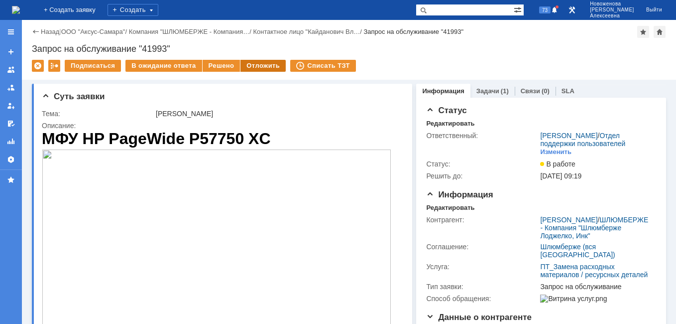
click at [256, 62] on div "Отложить" at bounding box center [262, 66] width 45 height 12
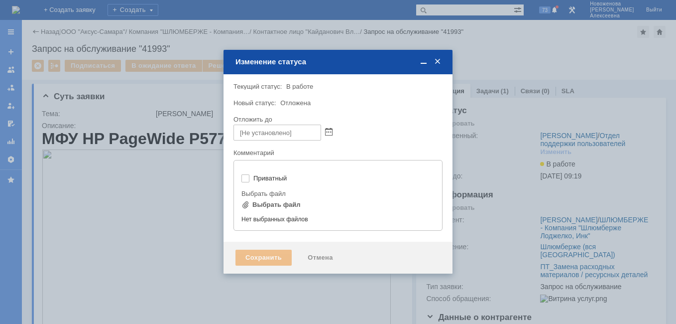
type input "[не указано]"
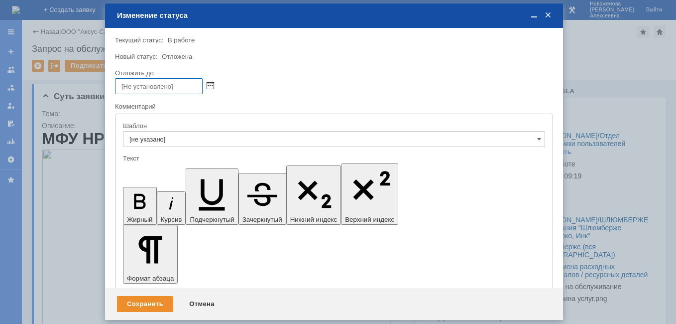
click at [211, 84] on span at bounding box center [210, 86] width 7 height 8
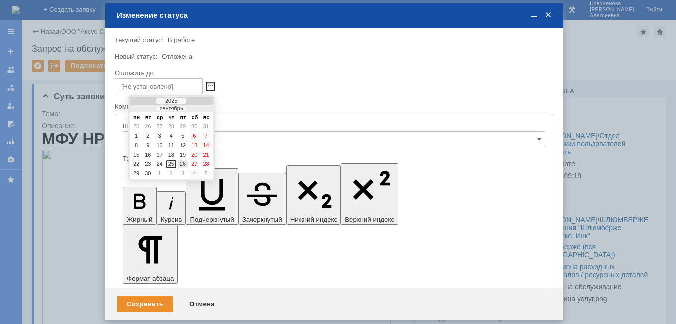
click at [183, 163] on div "26" at bounding box center [183, 164] width 10 height 8
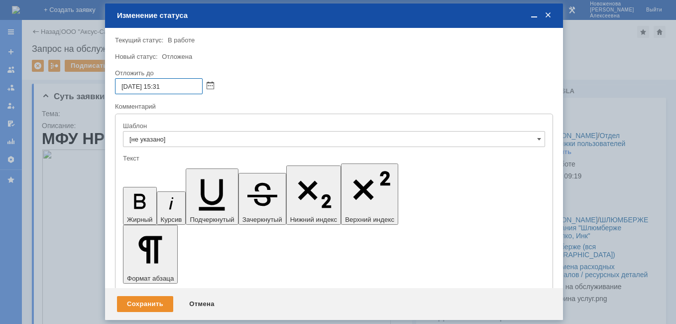
click at [163, 87] on input "26.09.2025 15:31" at bounding box center [159, 86] width 88 height 16
type input "26.09.2025 16:31"
click at [143, 303] on div "Сохранить" at bounding box center [145, 304] width 56 height 16
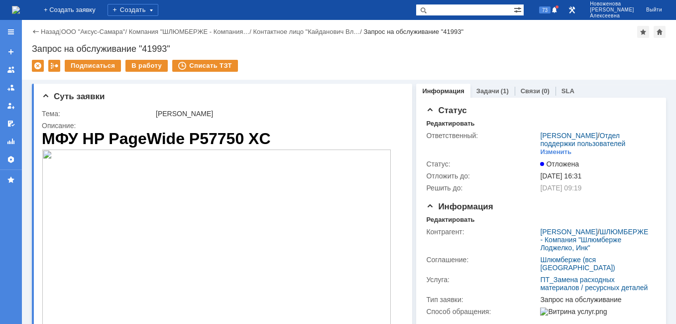
click at [20, 8] on img at bounding box center [16, 10] width 8 height 8
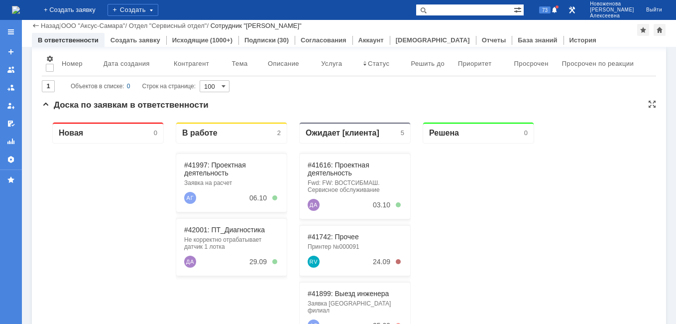
scroll to position [100, 0]
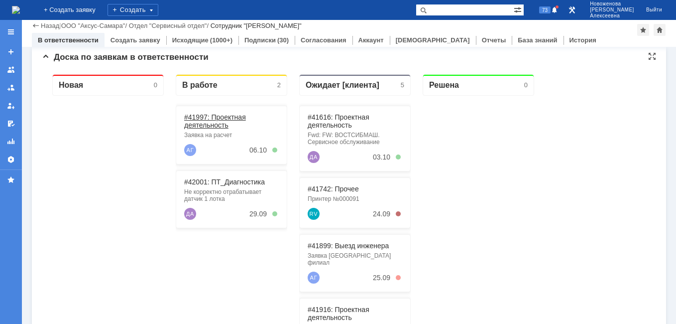
click at [201, 118] on link "#41997: Проектная деятельность" at bounding box center [215, 121] width 62 height 16
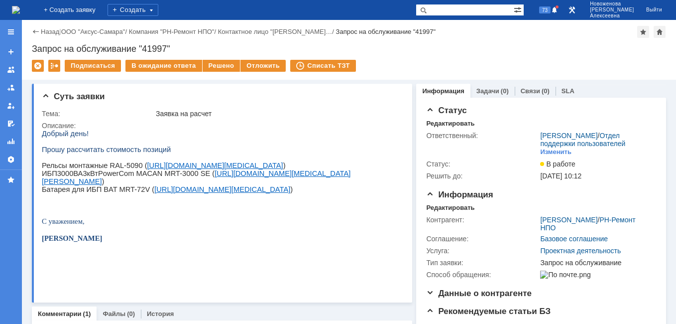
click at [20, 7] on img at bounding box center [16, 10] width 8 height 8
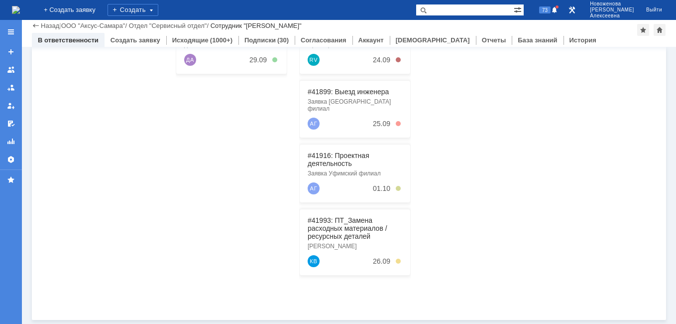
scroll to position [105, 0]
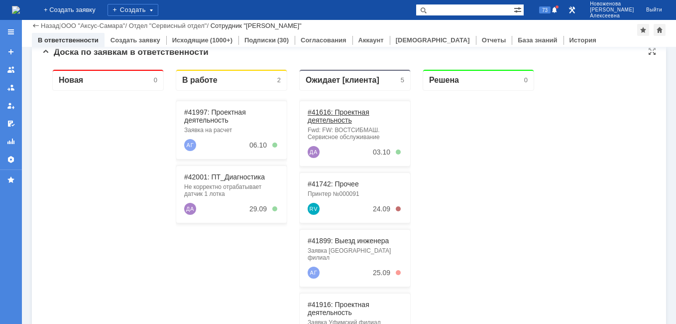
click at [330, 111] on link "#41616: Проектная деятельность" at bounding box center [339, 116] width 62 height 16
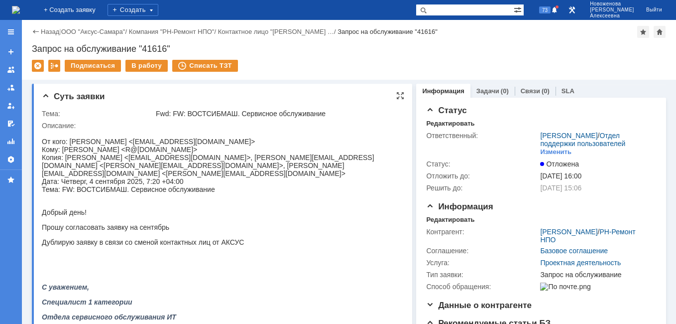
scroll to position [149, 0]
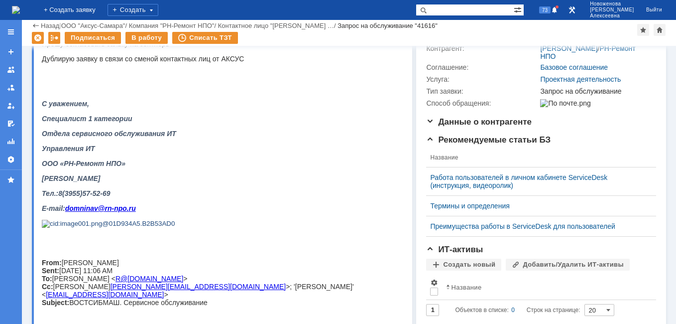
click at [20, 10] on img at bounding box center [16, 10] width 8 height 8
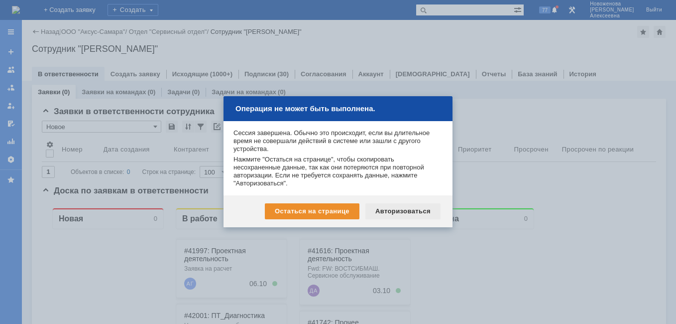
click at [400, 213] on div "Авторизоваться" at bounding box center [402, 211] width 75 height 16
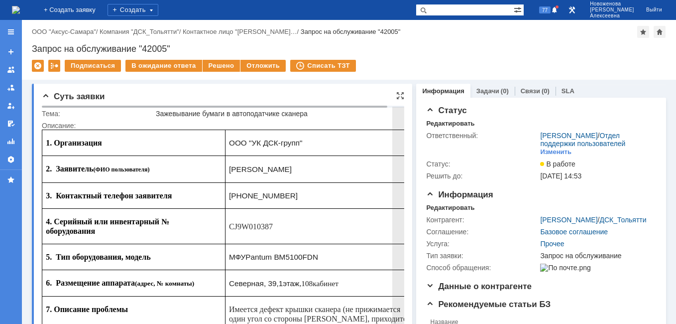
scroll to position [50, 0]
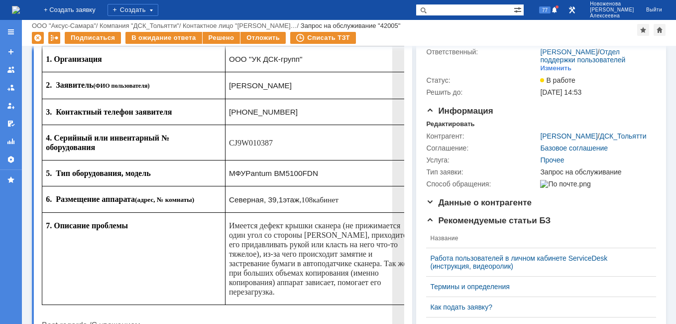
click at [382, 67] on td "ООО "УК ДСК-групп"" at bounding box center [321, 59] width 192 height 26
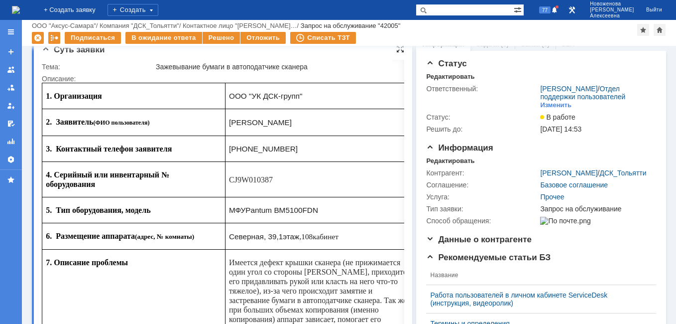
scroll to position [0, 0]
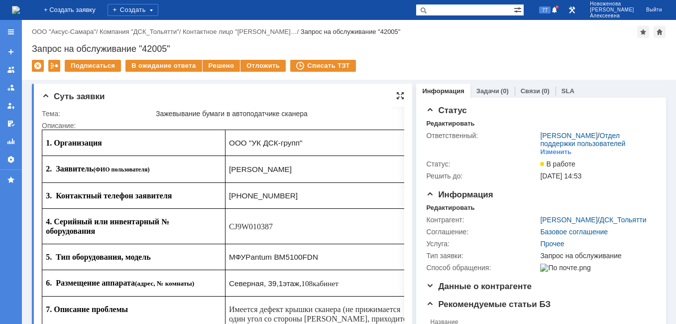
click at [396, 95] on div at bounding box center [400, 96] width 8 height 8
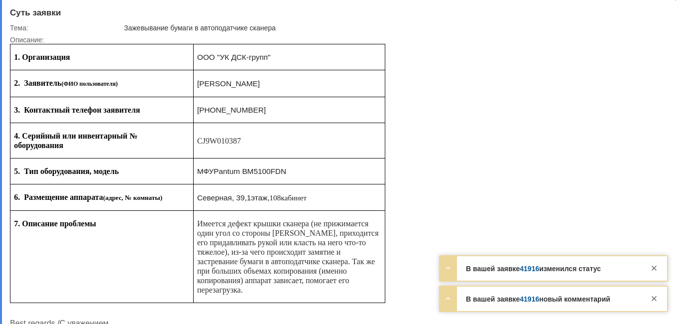
click at [531, 269] on link "41916" at bounding box center [529, 268] width 19 height 8
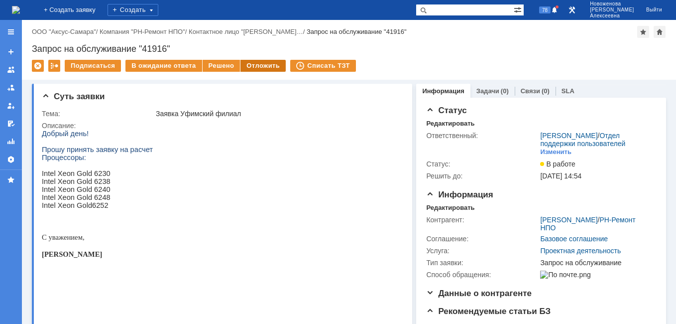
click at [260, 66] on div "Отложить" at bounding box center [262, 66] width 45 height 12
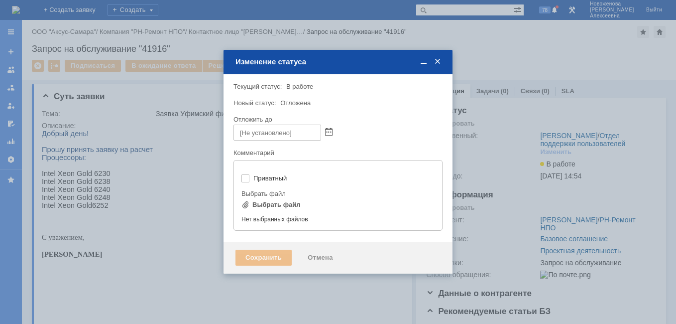
type input "[не указано]"
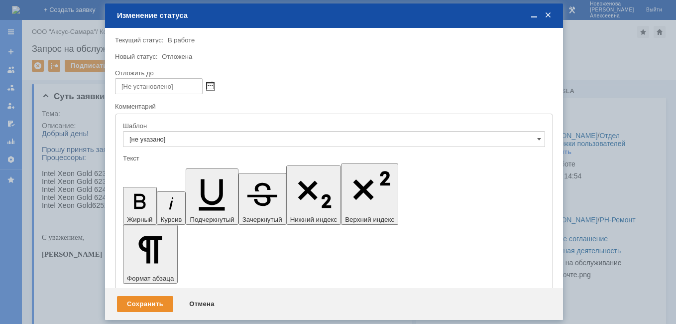
click at [211, 84] on span at bounding box center [210, 86] width 7 height 8
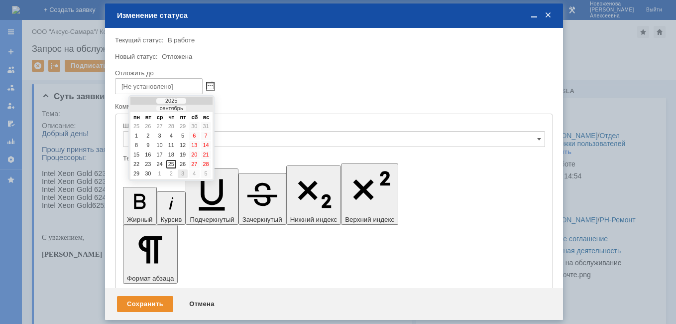
click at [183, 172] on div "3" at bounding box center [183, 173] width 10 height 8
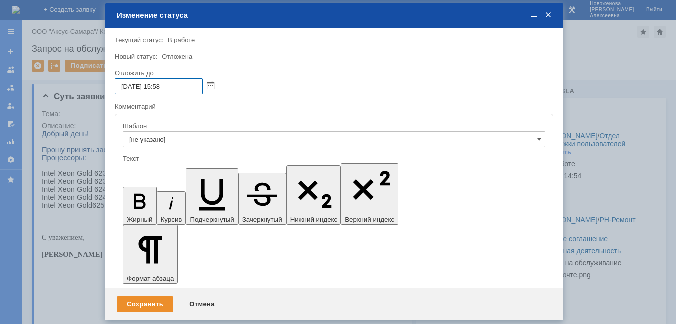
click at [161, 83] on input "03.10.2025 15:58" at bounding box center [159, 86] width 88 height 16
click at [179, 83] on input "03.10.2025 16:58" at bounding box center [159, 86] width 88 height 16
type input "03.10.2025 16:00"
click at [146, 301] on div "Сохранить" at bounding box center [145, 304] width 56 height 16
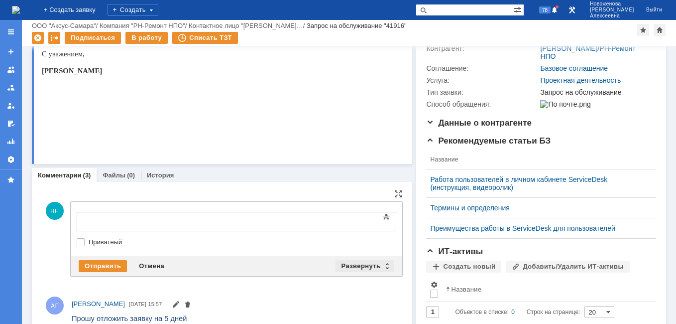
click at [380, 268] on div "Развернуть" at bounding box center [364, 266] width 59 height 12
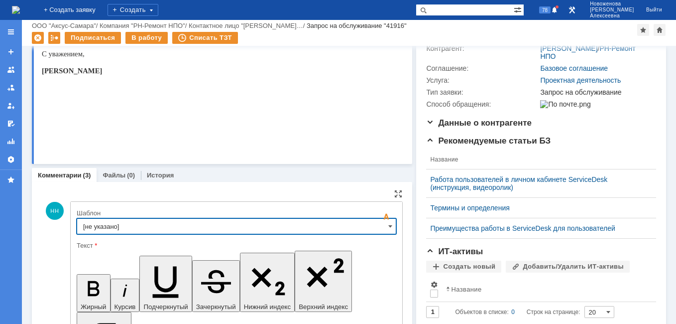
click at [376, 227] on input "[не указано]" at bounding box center [237, 226] width 320 height 16
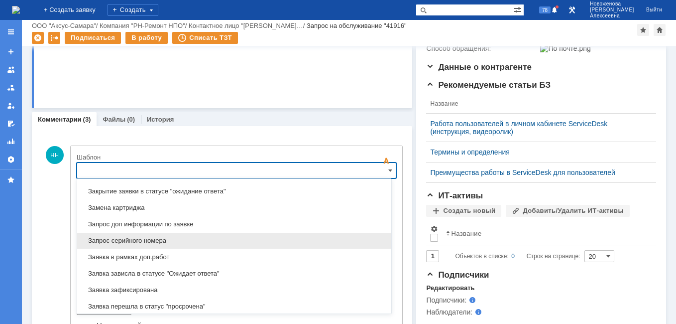
scroll to position [491, 0]
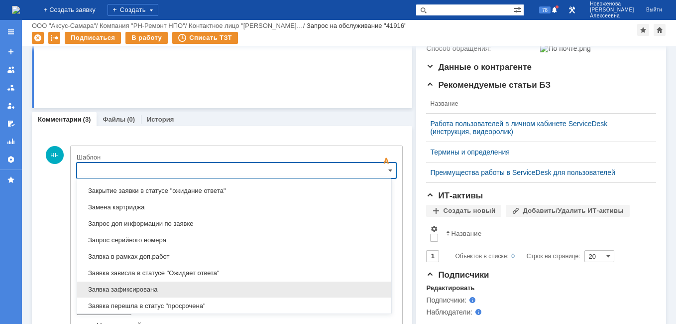
click at [146, 285] on span "Заявка зафиксирована" at bounding box center [234, 289] width 302 height 8
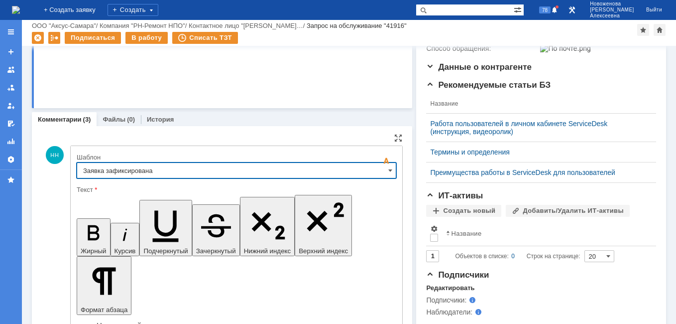
type input "Заявка зафиксирована"
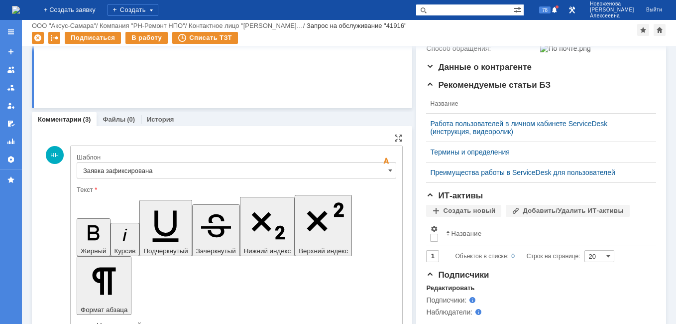
drag, startPoint x: 297, startPoint y: 2481, endPoint x: 93, endPoint y: 2471, distance: 204.8
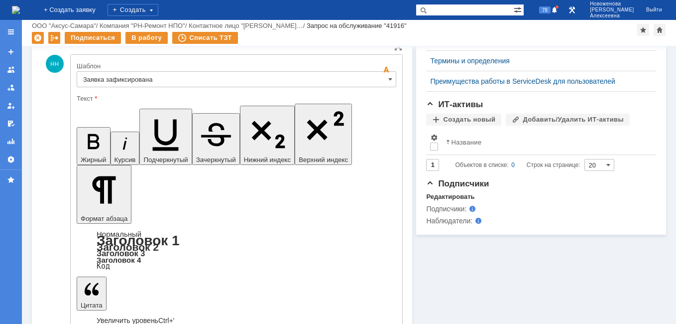
scroll to position [305, 0]
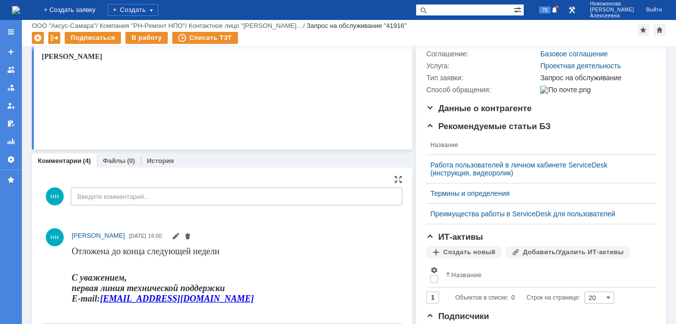
scroll to position [155, 0]
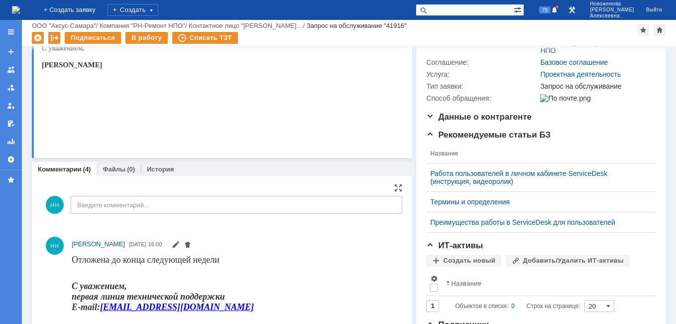
click at [20, 7] on img at bounding box center [16, 10] width 8 height 8
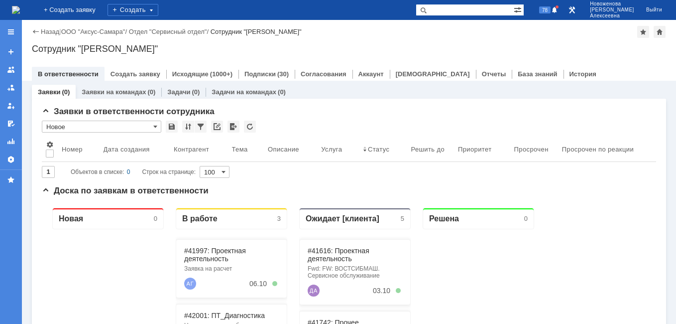
click at [20, 9] on img at bounding box center [16, 10] width 8 height 8
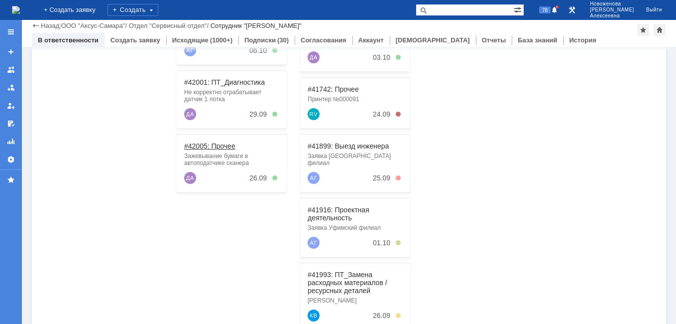
click at [209, 149] on link "#42005: Прочее" at bounding box center [209, 146] width 51 height 8
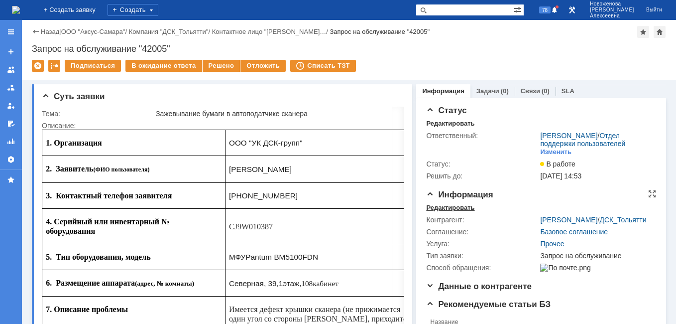
click at [441, 212] on div "Редактировать" at bounding box center [450, 208] width 48 height 8
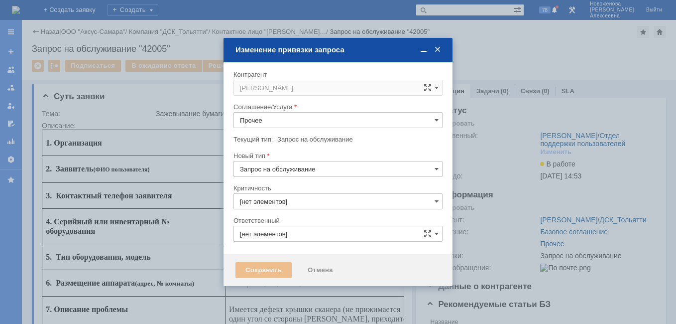
type input "3. Низкая"
type input "[не указано]"
type input "[PERSON_NAME]"
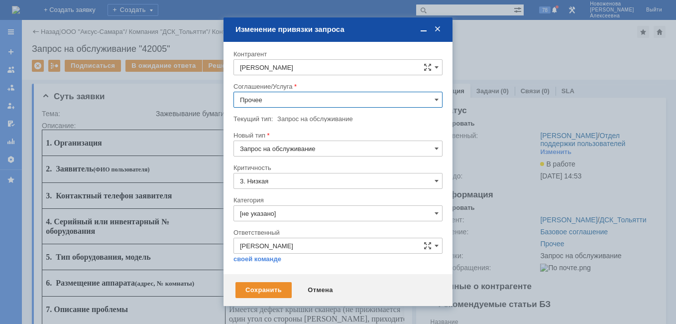
click at [431, 101] on input "Прочее" at bounding box center [337, 100] width 209 height 16
click at [286, 132] on span "ПТ_Диагностика" at bounding box center [338, 132] width 196 height 8
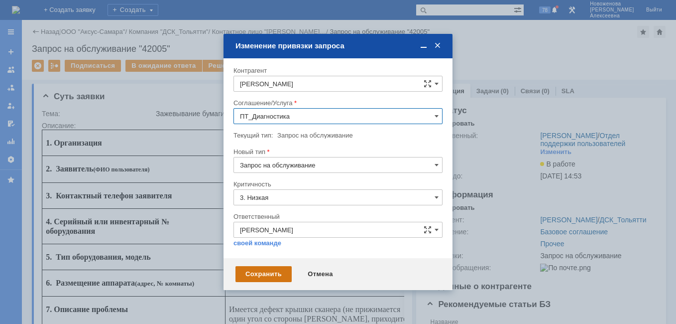
type input "ПТ_Диагностика"
click at [258, 270] on div "Сохранить" at bounding box center [263, 274] width 56 height 16
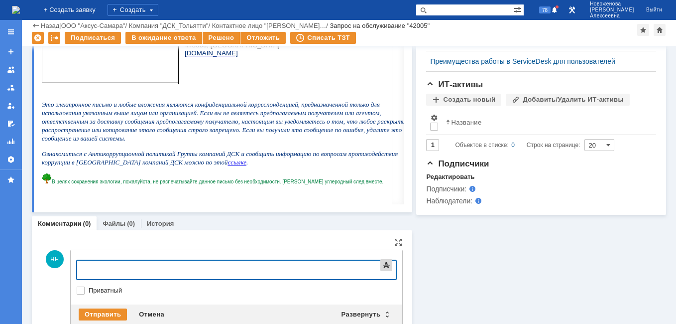
scroll to position [446, 0]
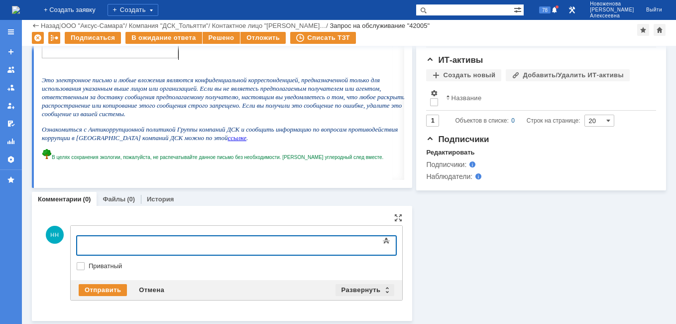
click at [383, 288] on div "Развернуть" at bounding box center [364, 290] width 59 height 12
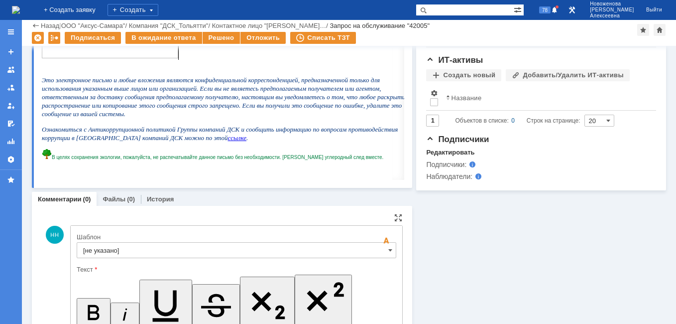
scroll to position [0, 0]
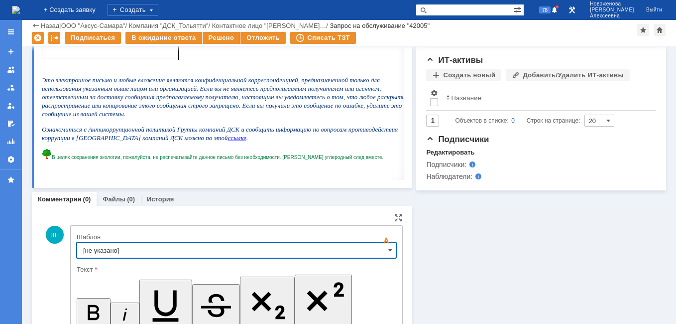
click at [382, 251] on input "[не указано]" at bounding box center [237, 250] width 320 height 16
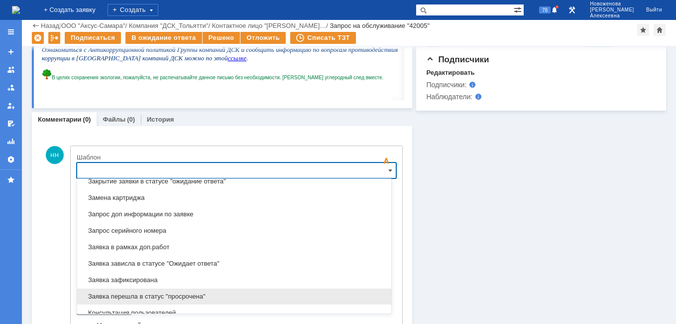
scroll to position [541, 0]
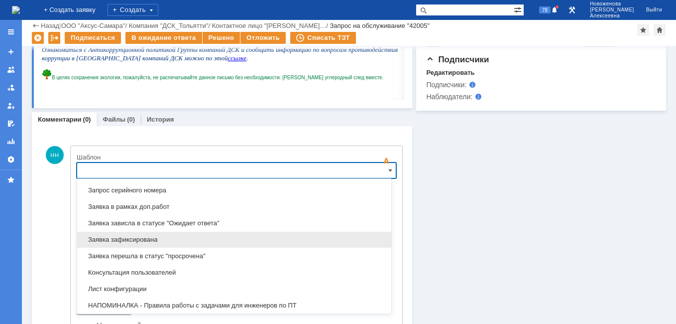
click at [140, 237] on span "Заявка зафиксирована" at bounding box center [234, 239] width 302 height 8
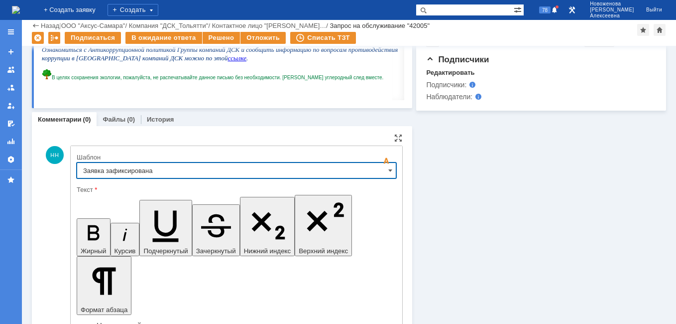
type input "Заявка зафиксирована"
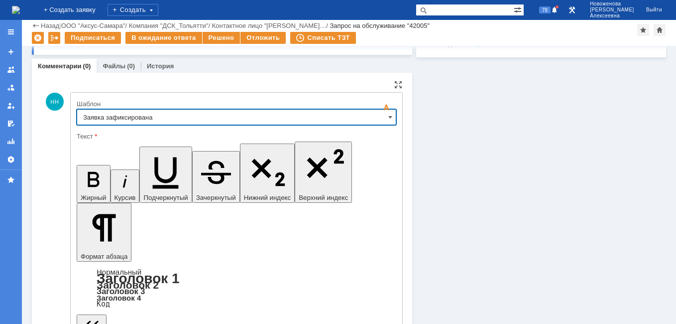
scroll to position [623, 0]
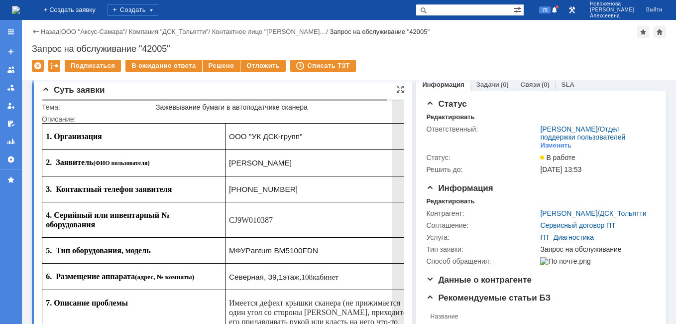
scroll to position [0, 0]
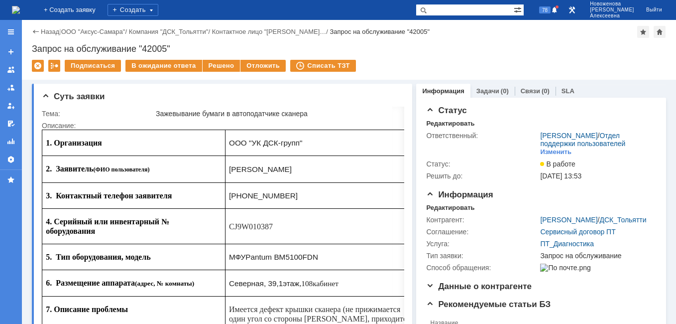
click at [19, 14] on img at bounding box center [16, 10] width 8 height 8
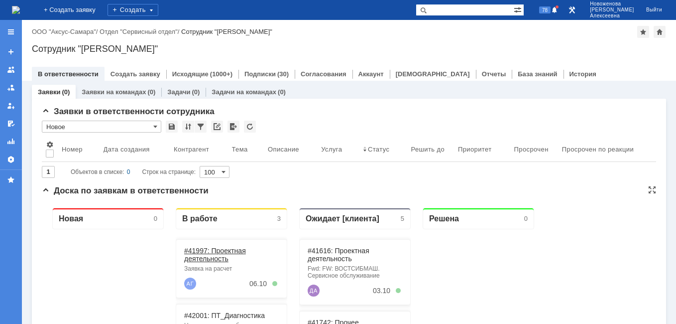
click at [209, 254] on link "#41997: Проектная деятельность" at bounding box center [215, 254] width 62 height 16
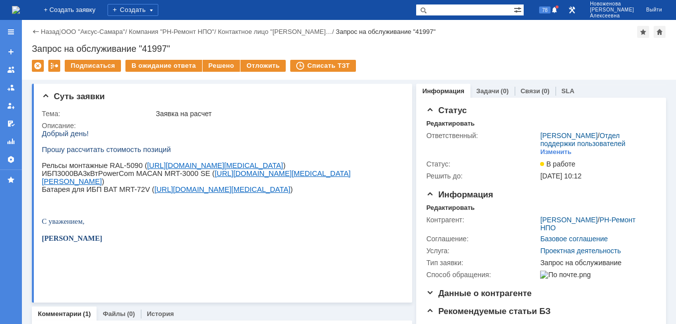
click at [20, 11] on img at bounding box center [16, 10] width 8 height 8
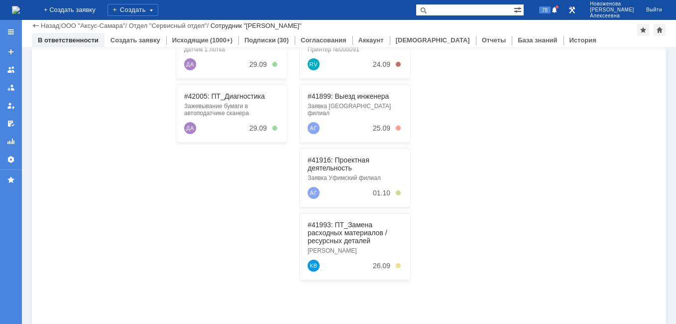
scroll to position [149, 0]
